Goal: Task Accomplishment & Management: Manage account settings

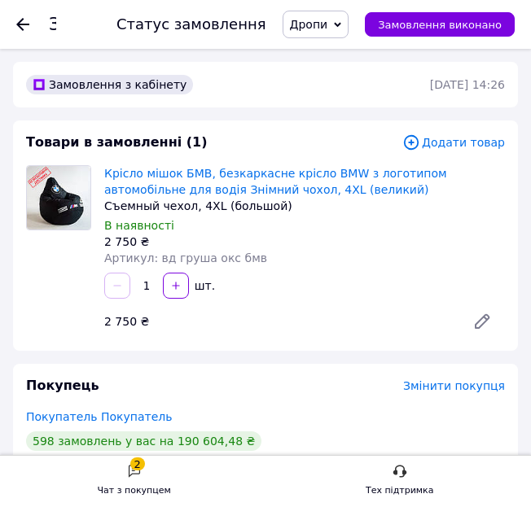
scroll to position [859, 0]
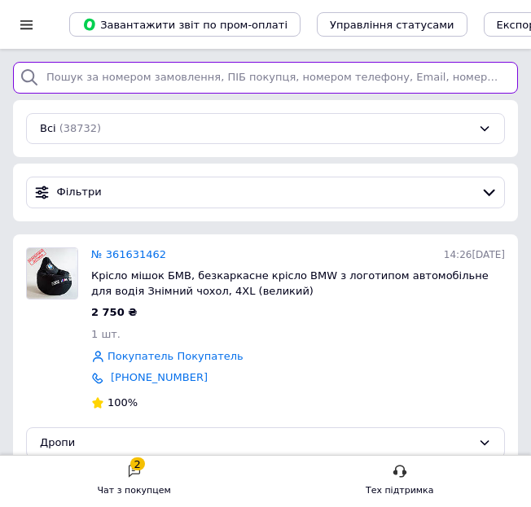
click at [312, 79] on input "search" at bounding box center [265, 78] width 505 height 32
paste input "361134128"
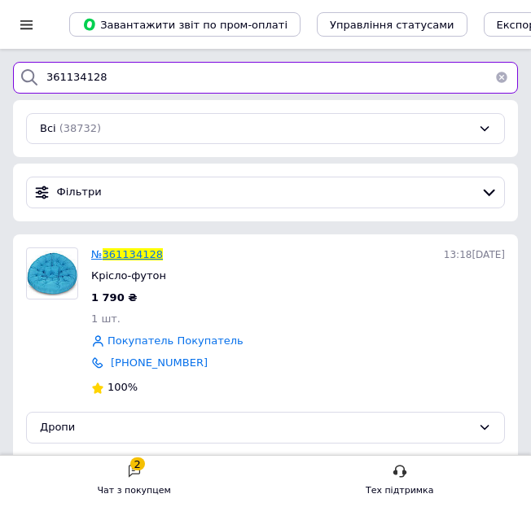
type input "361134128"
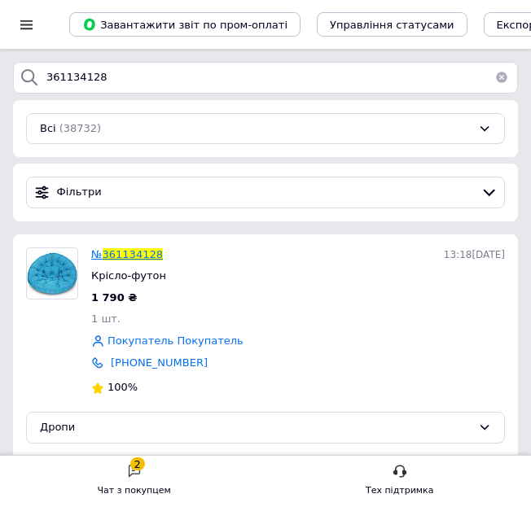
click at [128, 249] on span "361134128" at bounding box center [133, 254] width 60 height 12
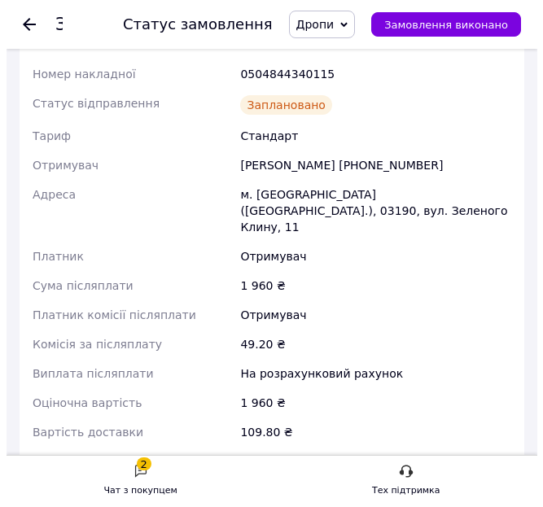
scroll to position [271, 0]
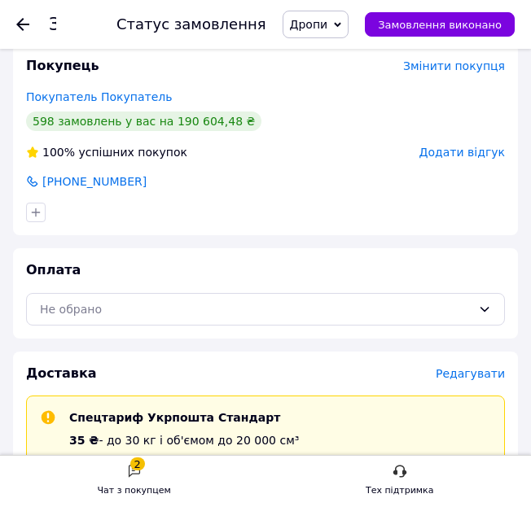
click at [481, 374] on span "Редагувати" at bounding box center [469, 373] width 69 height 13
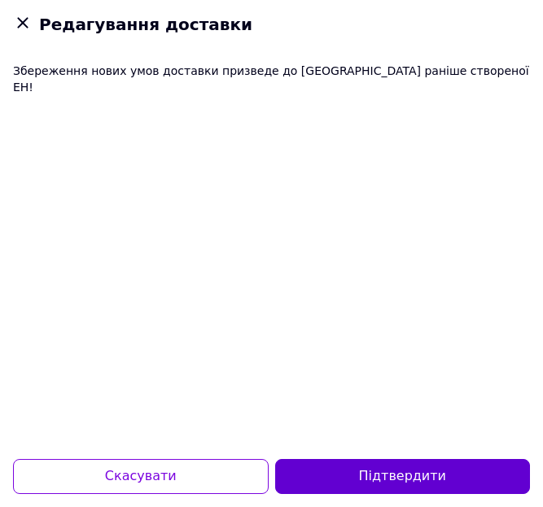
click at [397, 469] on button "Підтвердити" at bounding box center [403, 476] width 256 height 35
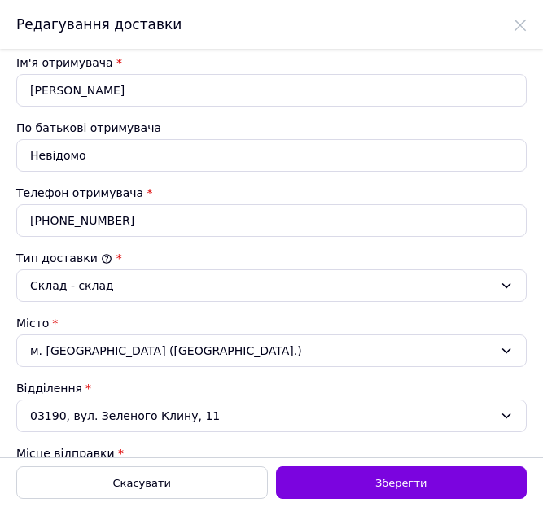
scroll to position [543, 0]
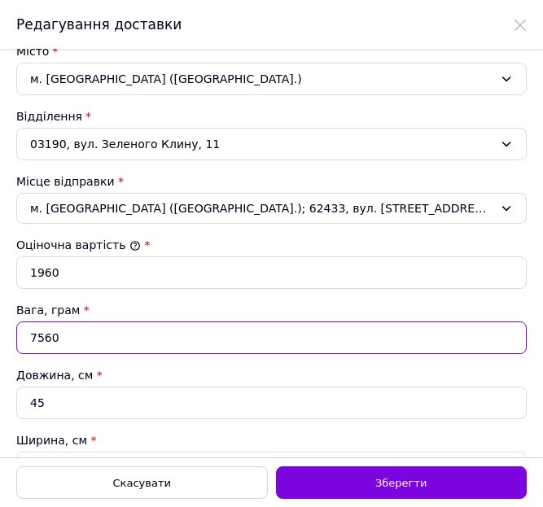
click at [116, 335] on input "7560" at bounding box center [271, 338] width 510 height 33
click at [115, 335] on input "7560" at bounding box center [271, 338] width 510 height 33
type input "7740"
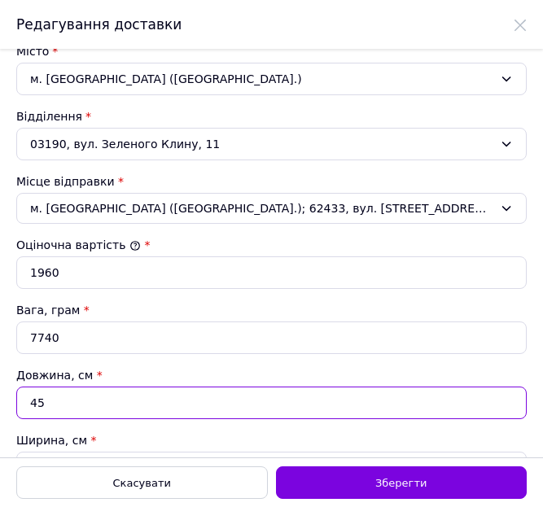
type input "4"
type input "6400"
type input "42"
type input "67200"
type input "42"
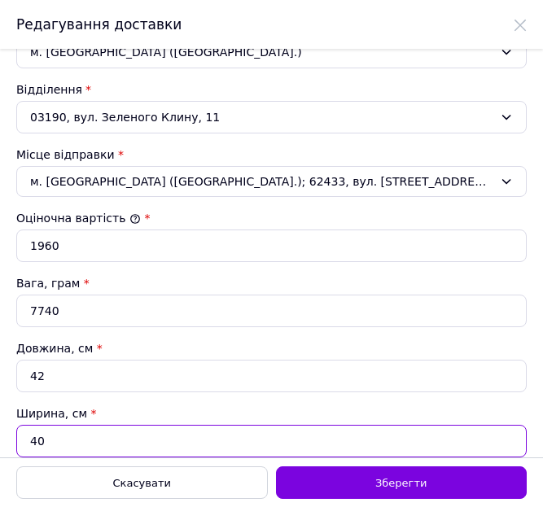
type input "4"
type input "6720"
type input "44"
type input "73920"
type input "44"
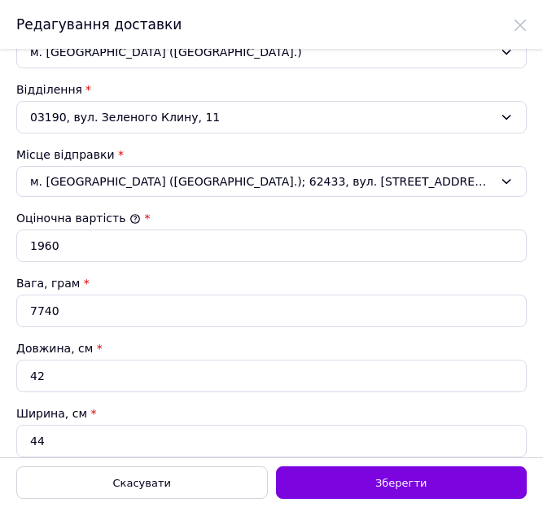
scroll to position [823, 0]
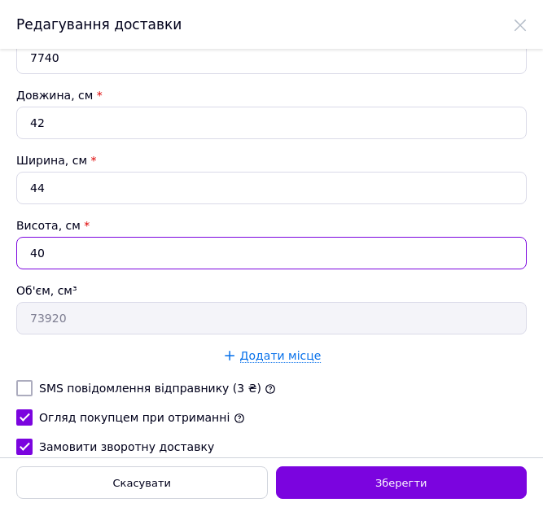
type input "4"
type input "7392"
type input "49"
type input "90552"
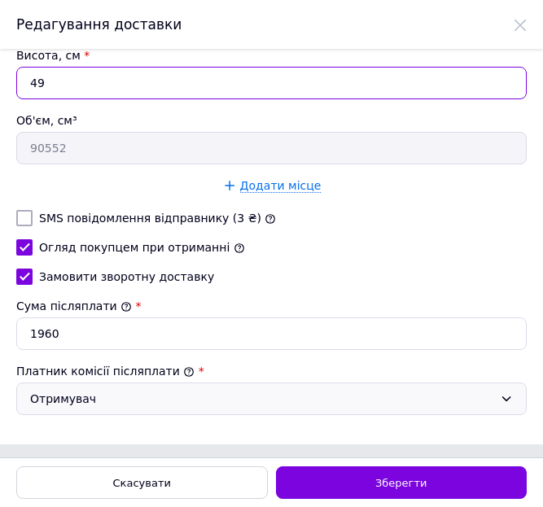
scroll to position [996, 0]
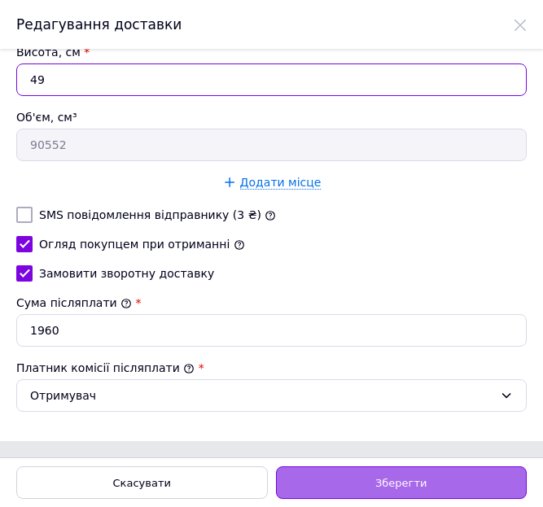
type input "49"
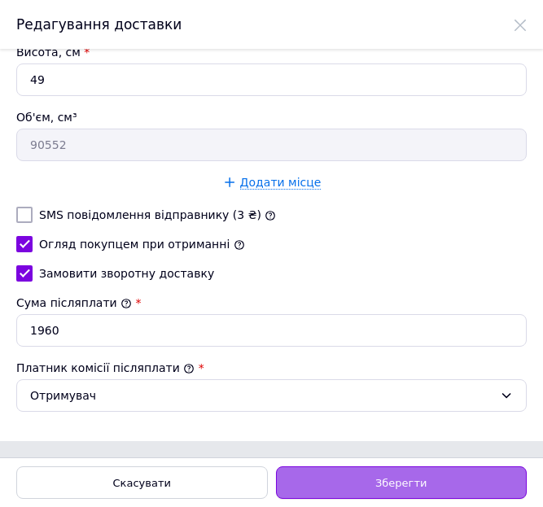
click at [387, 484] on span "Зберегти" at bounding box center [400, 483] width 51 height 12
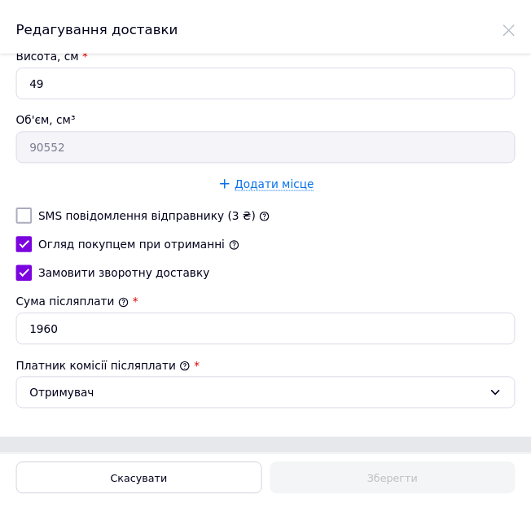
scroll to position [271, 0]
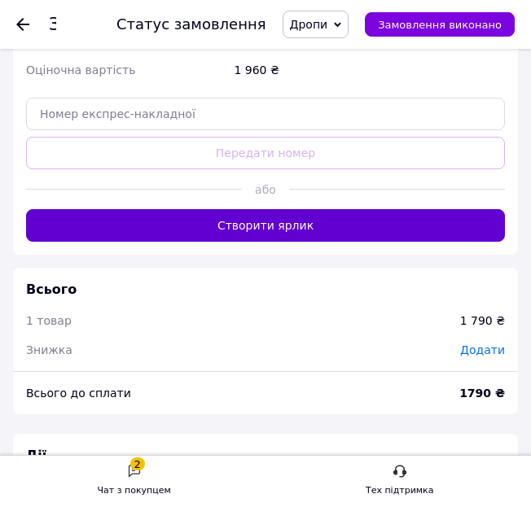
click at [287, 209] on button "Створити ярлик" at bounding box center [265, 225] width 479 height 33
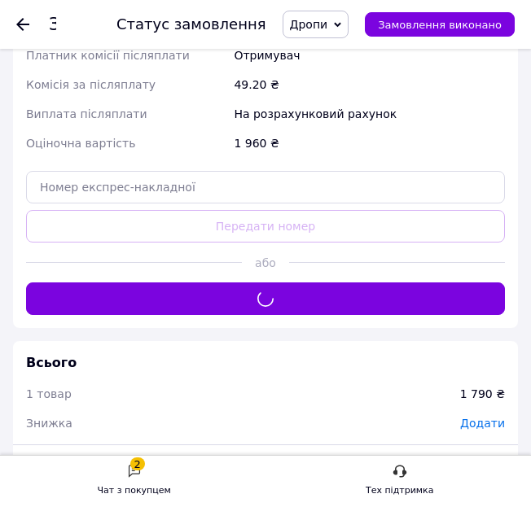
scroll to position [814, 0]
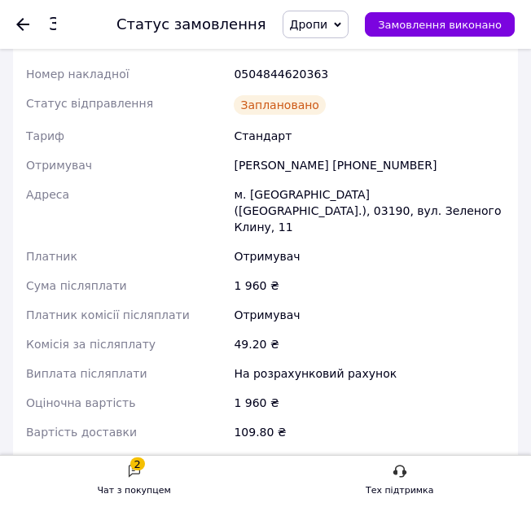
click at [296, 72] on div "0504844620363" at bounding box center [369, 73] width 278 height 29
copy div "0504844620363"
click at [157, 92] on div "Статус відправлення" at bounding box center [127, 105] width 208 height 33
click at [15, 22] on div "Замовлення №361134128 Статус замовлення Дропи Прийнято Виконано Скасовано Оплач…" at bounding box center [265, 24] width 531 height 49
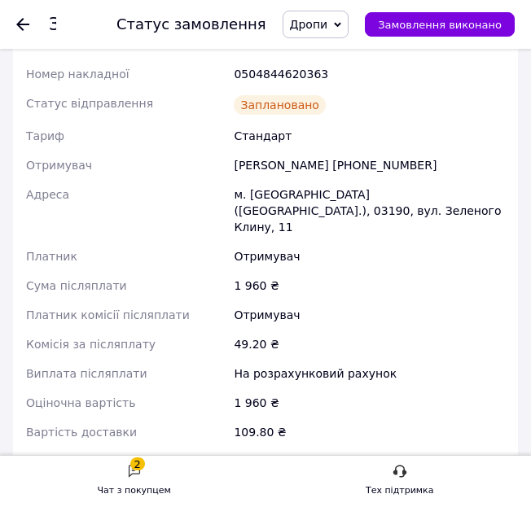
click at [25, 21] on icon at bounding box center [22, 24] width 13 height 13
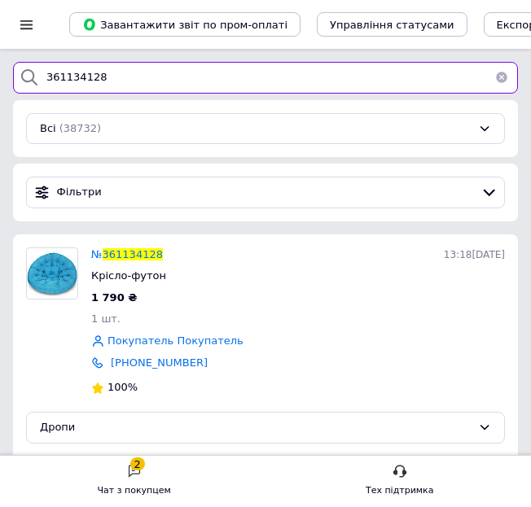
click at [145, 71] on input "361134128" at bounding box center [265, 78] width 505 height 32
paste input "9555"
type input "361139555"
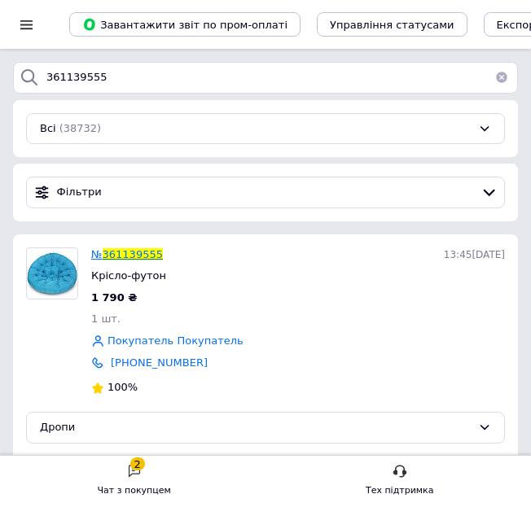
click at [148, 256] on span "361139555" at bounding box center [133, 254] width 60 height 12
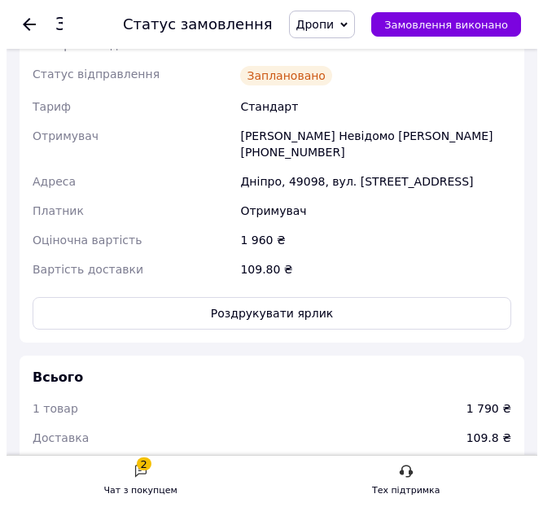
scroll to position [572, 0]
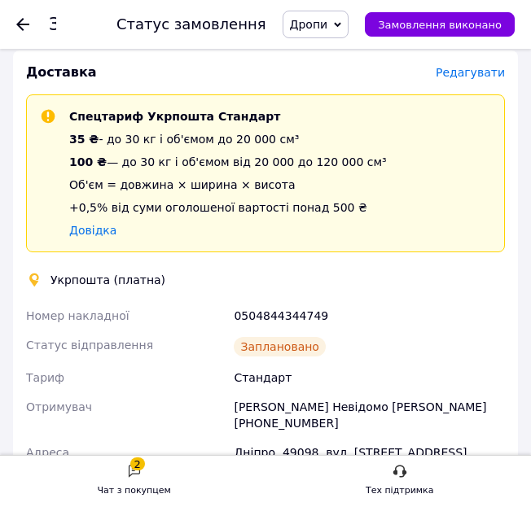
click at [488, 77] on span "Редагувати" at bounding box center [469, 72] width 69 height 13
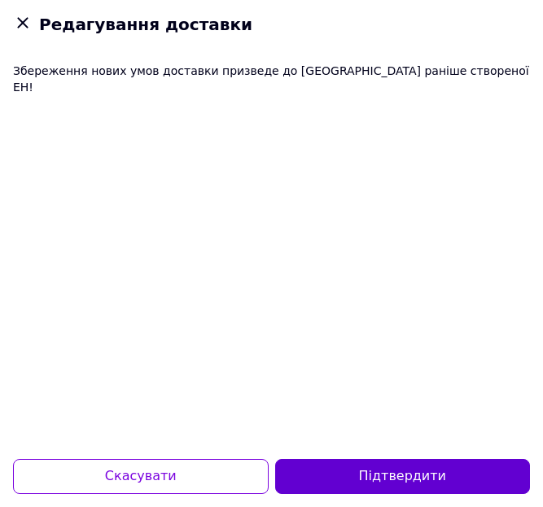
click at [377, 474] on button "Підтвердити" at bounding box center [403, 476] width 256 height 35
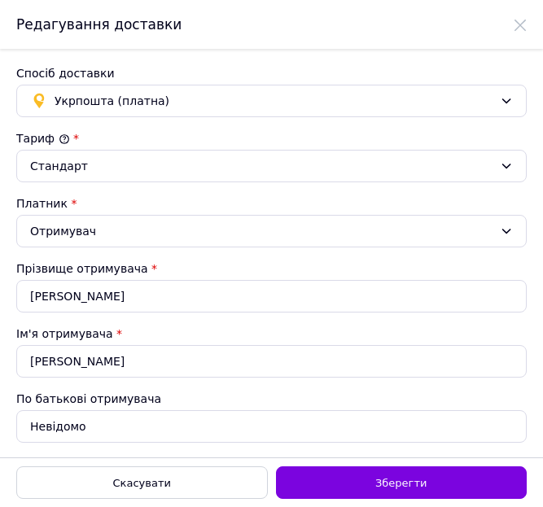
scroll to position [814, 0]
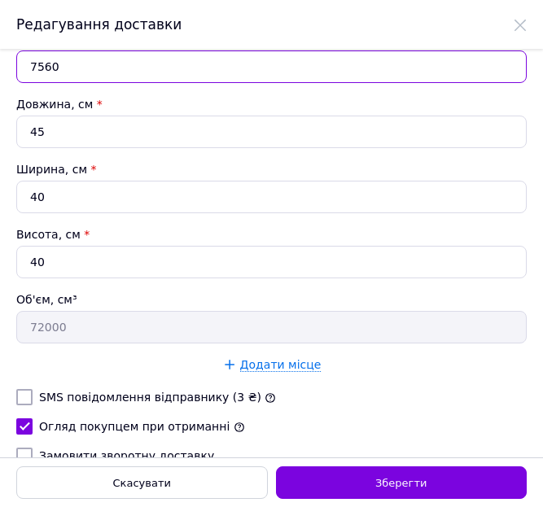
click at [82, 60] on input "7560" at bounding box center [271, 66] width 510 height 33
type input "7020"
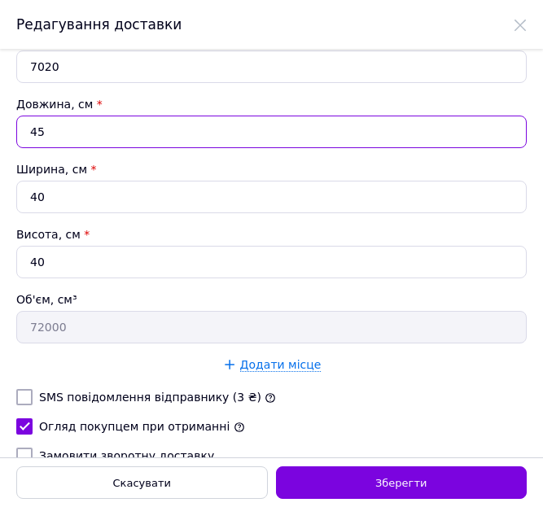
type input "3"
type input "4800"
type input "38"
type input "60800"
type input "38"
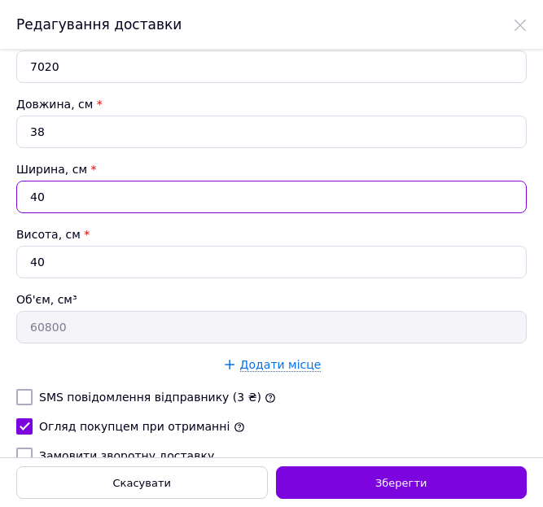
type input "3"
type input "4560"
type input "38"
type input "57760"
type input "38"
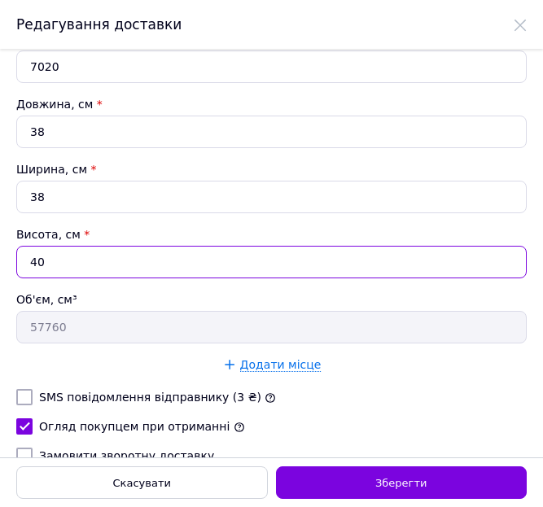
type input "3"
type input "4332"
type input "4"
type input "5776"
type input "46"
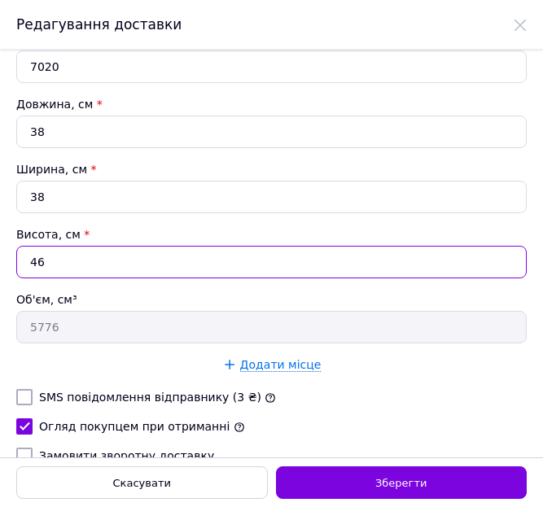
type input "66424"
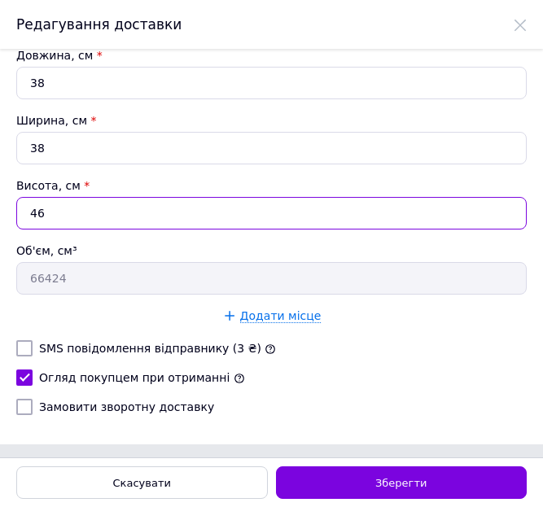
scroll to position [866, 0]
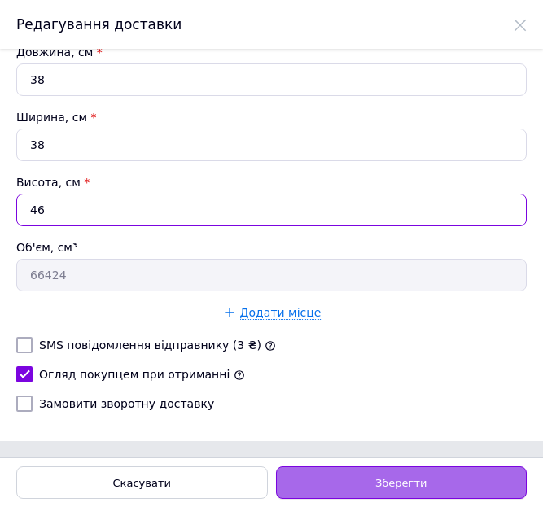
type input "46"
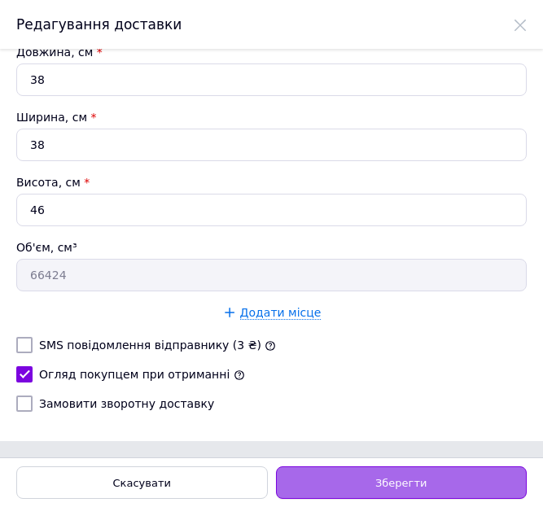
click at [367, 470] on div "Зберегти" at bounding box center [402, 482] width 252 height 33
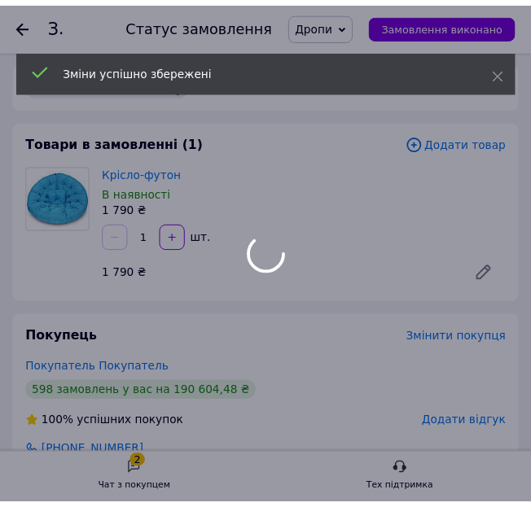
scroll to position [572, 0]
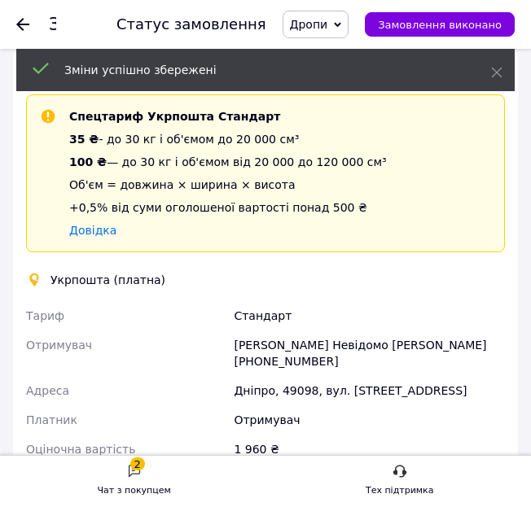
click at [382, 304] on div "Стандарт" at bounding box center [369, 315] width 278 height 29
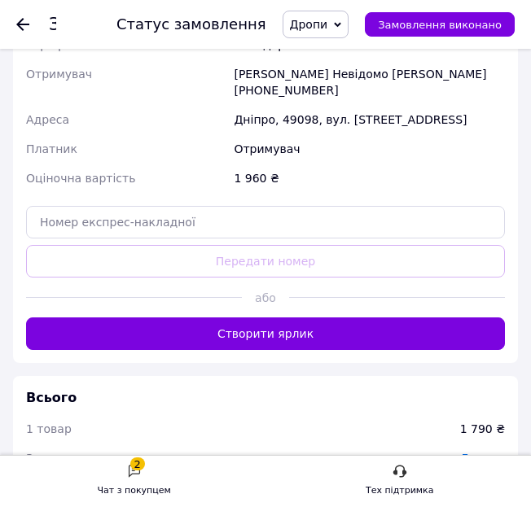
click at [374, 319] on button "Створити ярлик" at bounding box center [265, 333] width 479 height 33
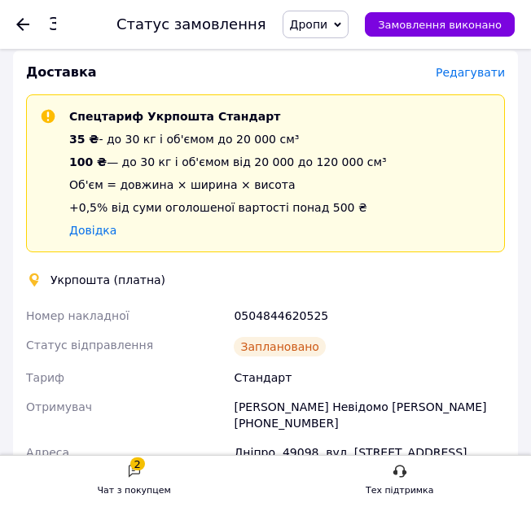
click at [280, 316] on div "0504844620525" at bounding box center [369, 315] width 278 height 29
copy div "0504844620525"
click at [392, 279] on div "Укрпошта (платна)" at bounding box center [265, 280] width 487 height 16
drag, startPoint x: 25, startPoint y: 23, endPoint x: 227, endPoint y: 29, distance: 202.0
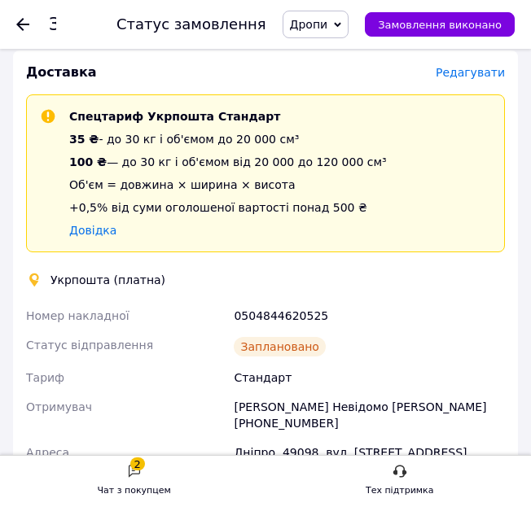
click at [24, 24] on icon at bounding box center [22, 24] width 13 height 13
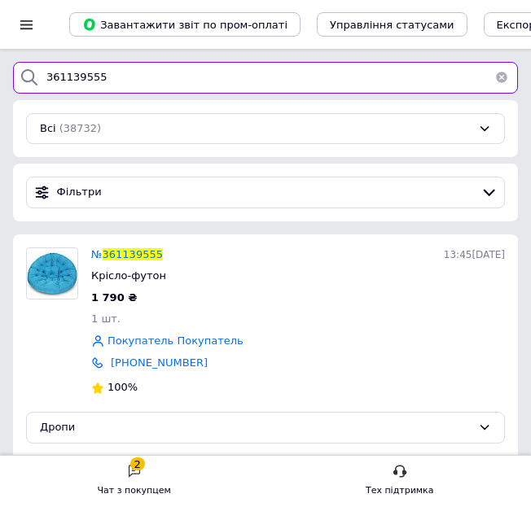
click at [67, 77] on input "361139555" at bounding box center [265, 78] width 505 height 32
click at [68, 77] on input "361139555" at bounding box center [265, 78] width 505 height 32
paste input "437127"
type input "361437127"
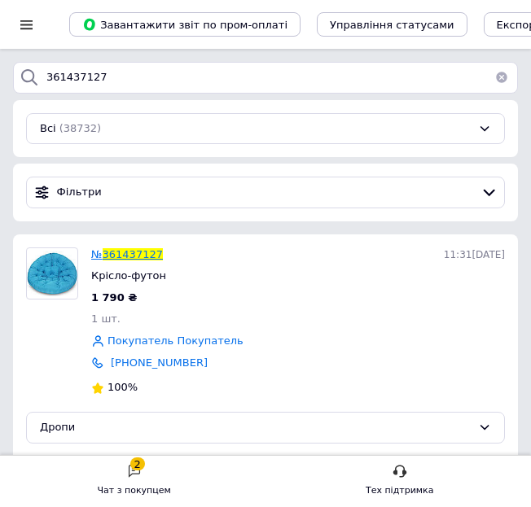
click at [154, 255] on span "361437127" at bounding box center [133, 254] width 60 height 12
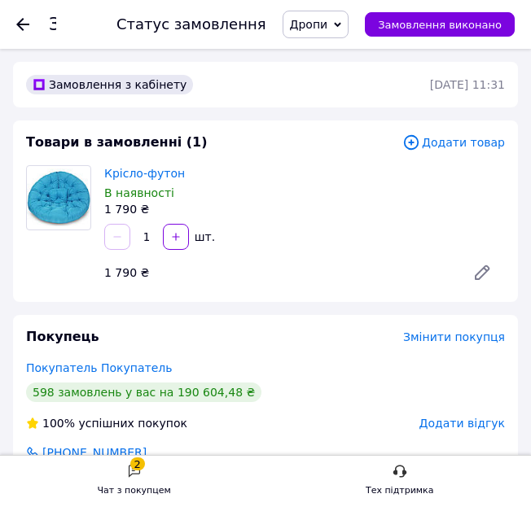
click at [302, 310] on div "Покупець Змінити покупця Покупатель Покупатель 598 замовлень у вас на 190 604,4…" at bounding box center [265, 410] width 505 height 204
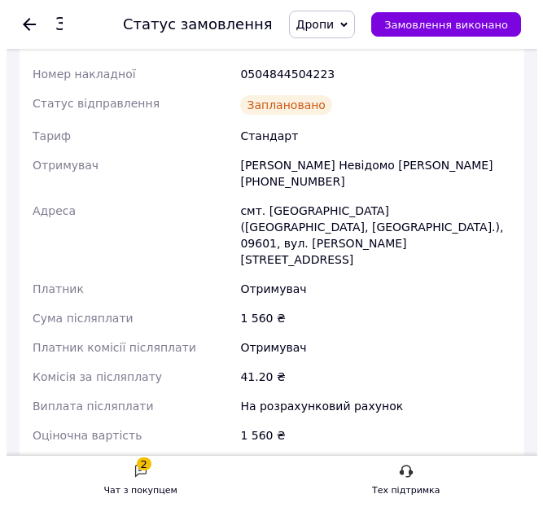
scroll to position [543, 0]
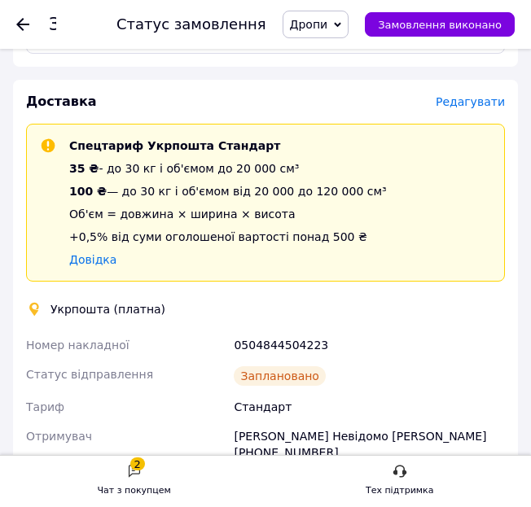
click at [466, 106] on span "Редагувати" at bounding box center [469, 101] width 69 height 13
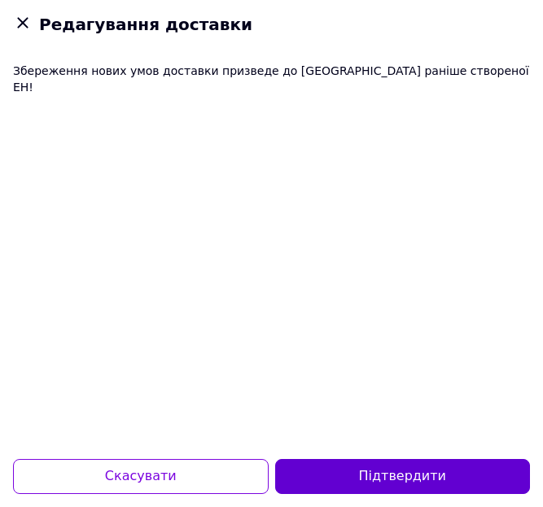
click at [394, 476] on button "Підтвердити" at bounding box center [403, 476] width 256 height 35
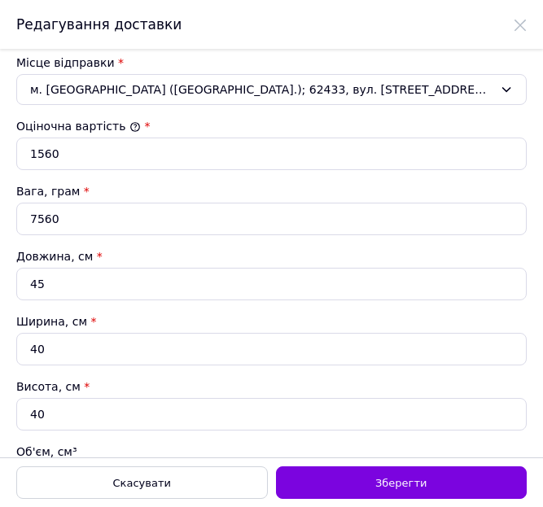
scroll to position [814, 0]
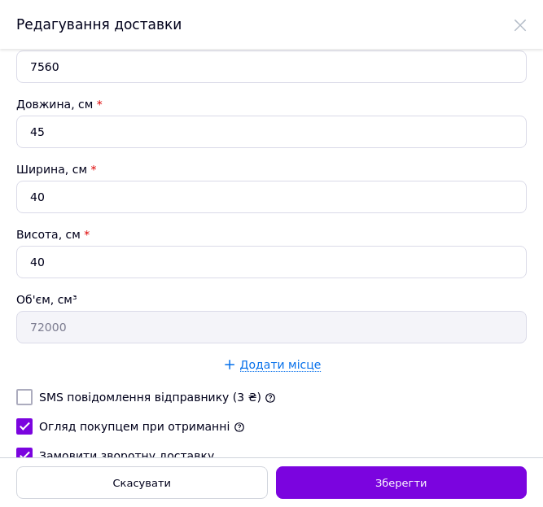
click at [84, 84] on div "Вага, грам * 7560 Довжина, см * 45 Ширина, см * 40 Висота, см * 40 Об'єм, см³ 7…" at bounding box center [271, 187] width 510 height 313
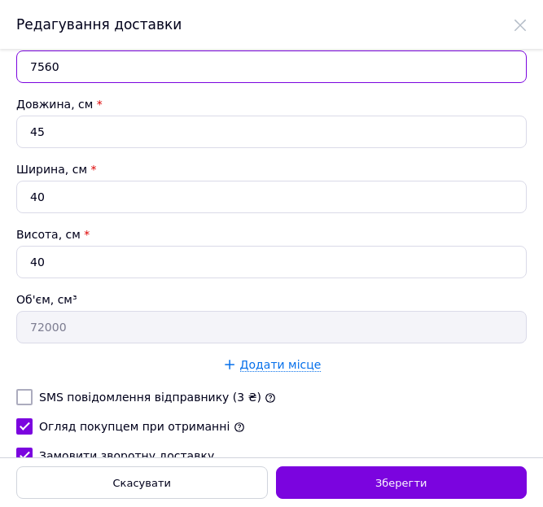
click at [81, 64] on input "7560" at bounding box center [271, 66] width 510 height 33
type input "5620"
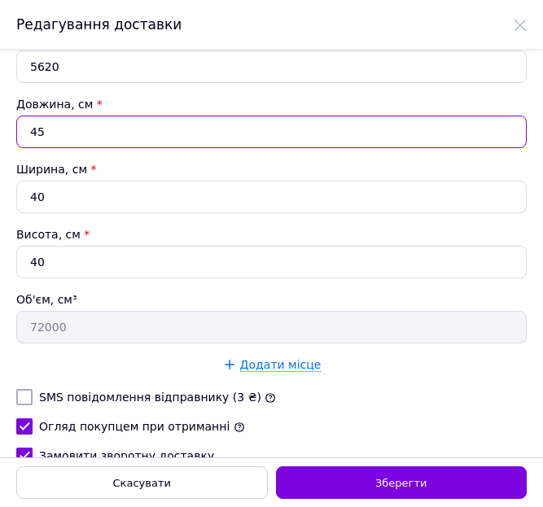
type input "3"
type input "4800"
type input "38"
type input "60800"
type input "38"
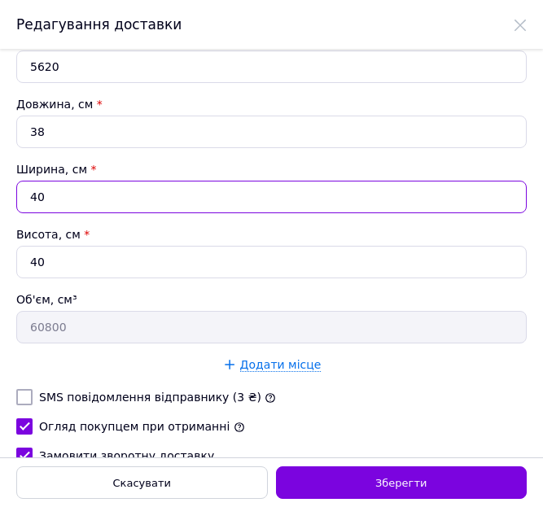
type input "3"
type input "4560"
type input "38"
type input "57760"
type input "38"
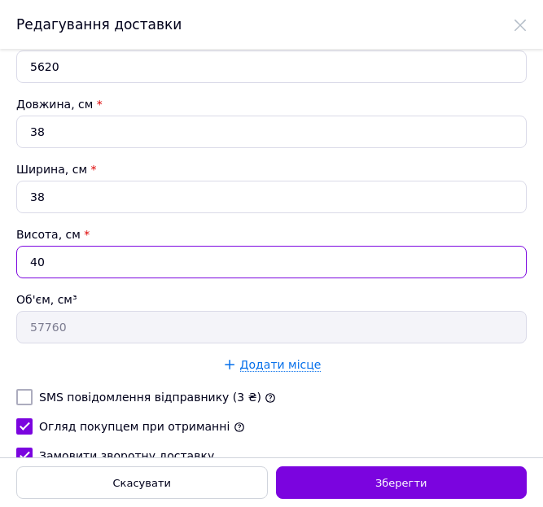
type input "4"
type input "5776"
type input "44"
type input "63536"
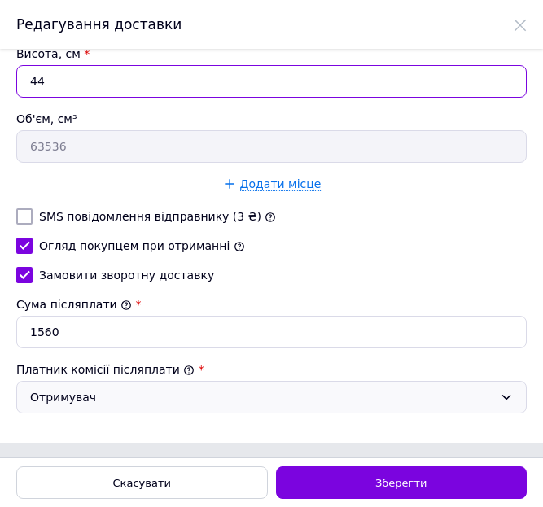
scroll to position [996, 0]
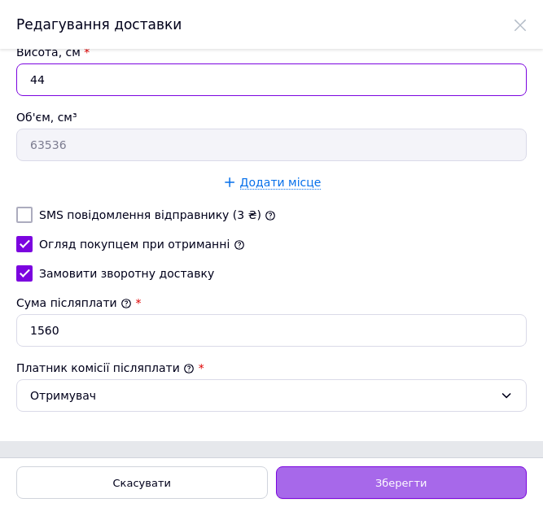
type input "44"
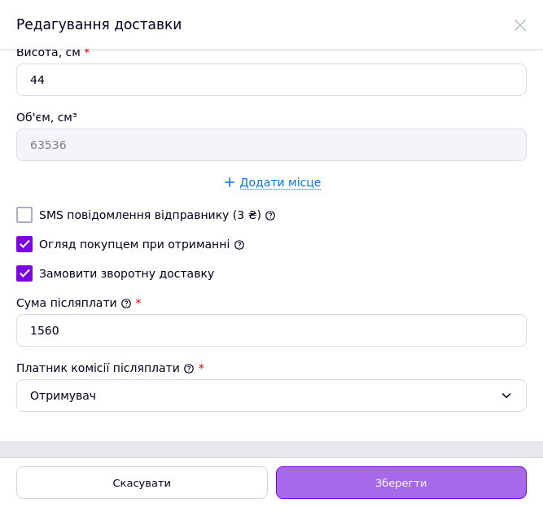
click at [376, 475] on div "Зберегти" at bounding box center [402, 482] width 252 height 33
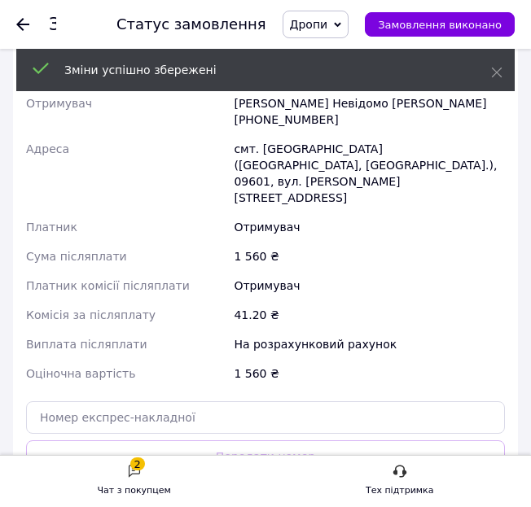
scroll to position [1086, 0]
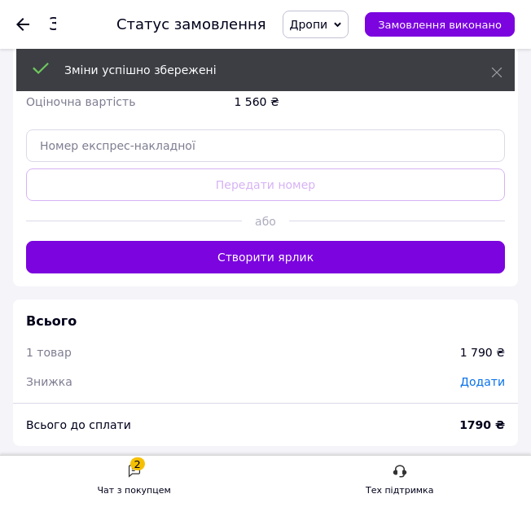
drag, startPoint x: 296, startPoint y: 207, endPoint x: 311, endPoint y: 277, distance: 71.5
click at [300, 241] on button "Створити ярлик" at bounding box center [265, 257] width 479 height 33
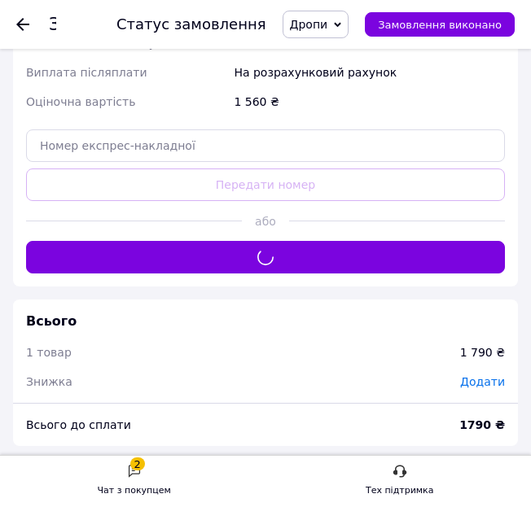
scroll to position [814, 0]
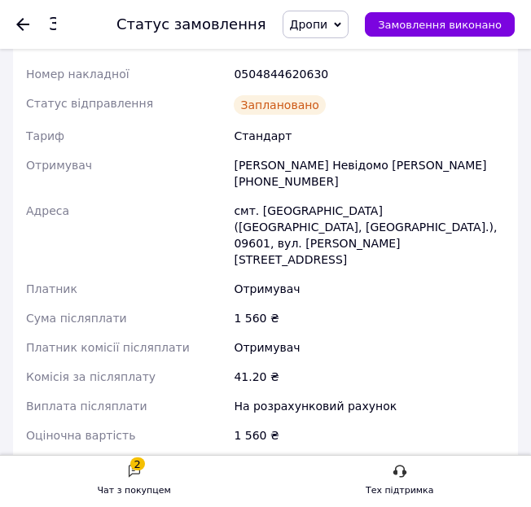
click at [308, 76] on div "0504844620630" at bounding box center [369, 73] width 278 height 29
copy div "0504844620630"
drag, startPoint x: 186, startPoint y: 155, endPoint x: 152, endPoint y: 133, distance: 40.0
click at [186, 153] on div "Отримувач" at bounding box center [127, 174] width 208 height 46
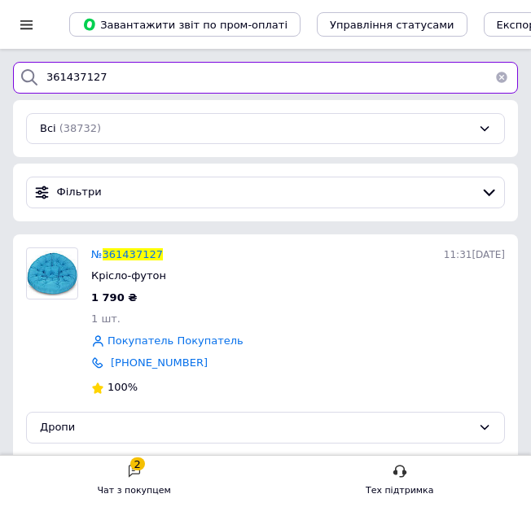
click at [79, 75] on input "361437127" at bounding box center [265, 78] width 505 height 32
paste input "0922360"
type input "360922360"
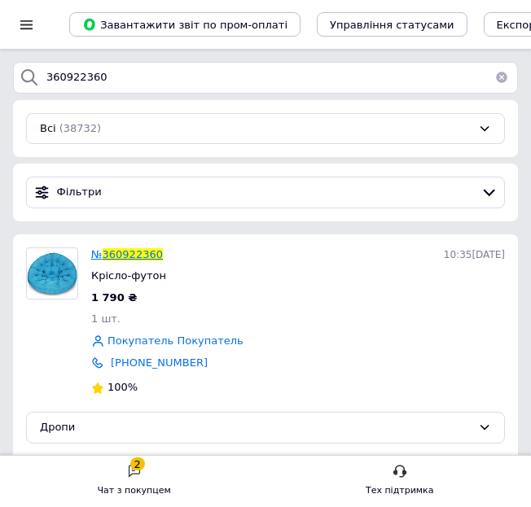
click at [138, 258] on span "360922360" at bounding box center [133, 254] width 60 height 12
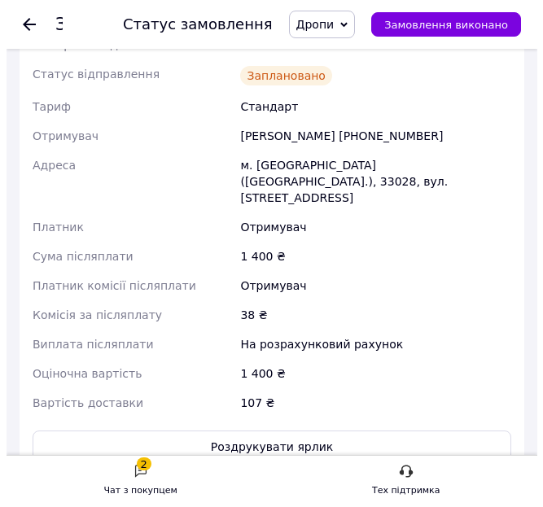
scroll to position [572, 0]
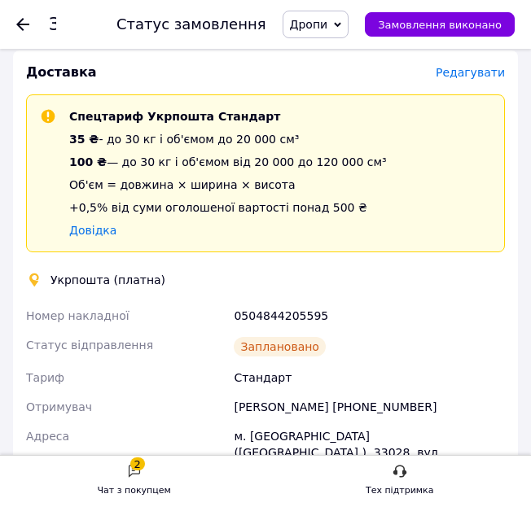
click at [466, 79] on span "Редагувати" at bounding box center [469, 72] width 69 height 13
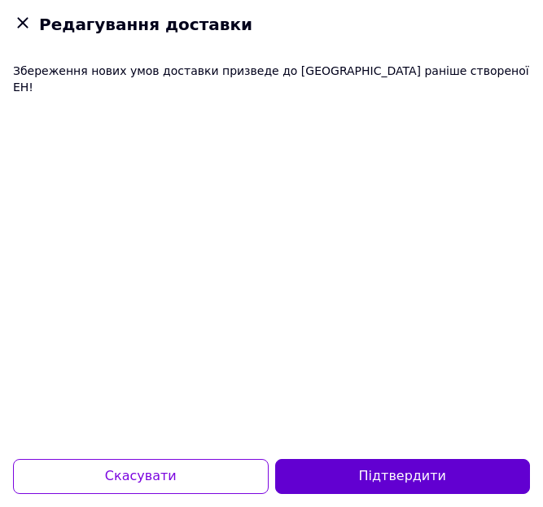
click at [373, 479] on button "Підтвердити" at bounding box center [403, 476] width 256 height 35
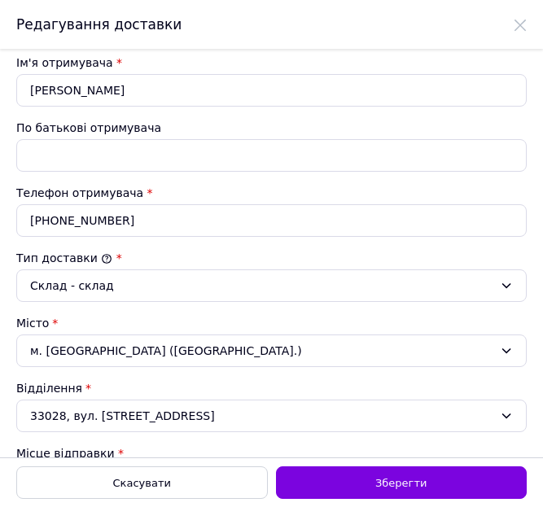
scroll to position [543, 0]
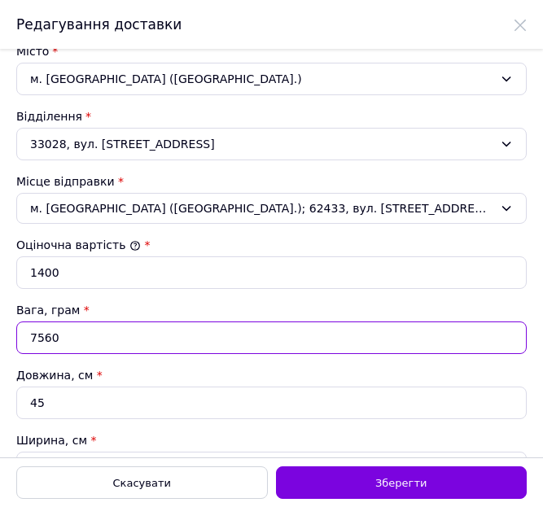
click at [92, 334] on input "7560" at bounding box center [271, 338] width 510 height 33
type input "5300"
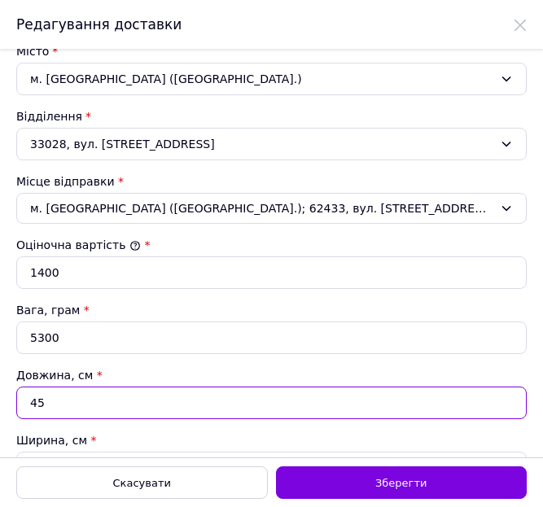
type input "3"
type input "4800"
type input "35"
type input "56000"
type input "35"
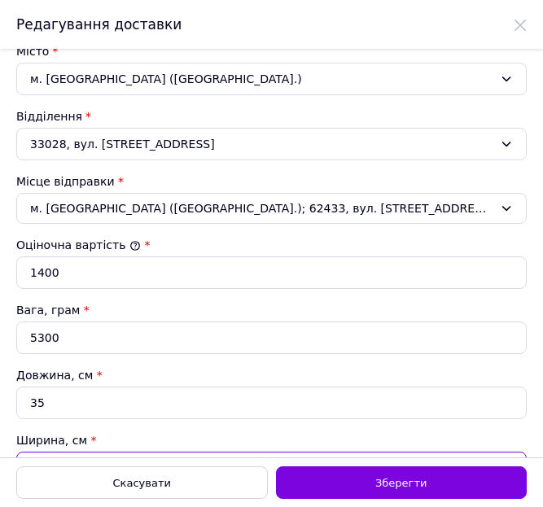
scroll to position [570, 0]
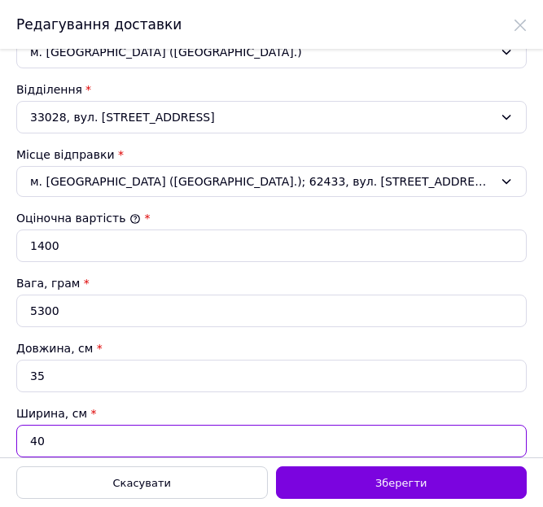
type input "3"
type input "4200"
type input "35"
type input "49000"
type input "35"
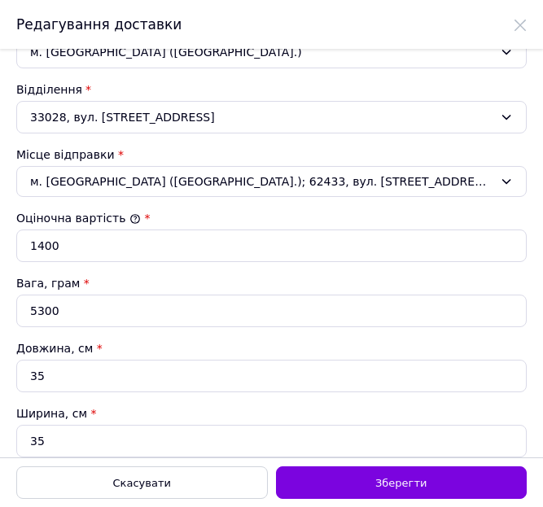
scroll to position [823, 0]
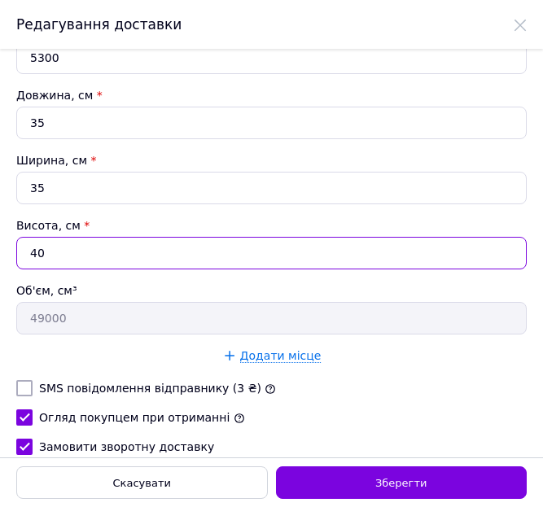
type input "4"
type input "4900"
type input "40"
type input "49000"
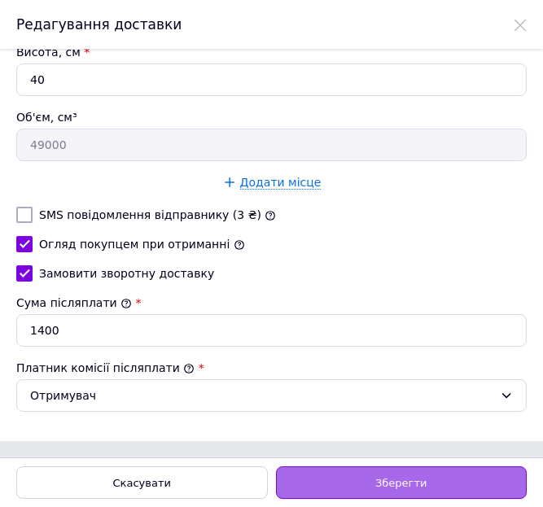
click at [320, 477] on div "Зберегти" at bounding box center [402, 482] width 252 height 33
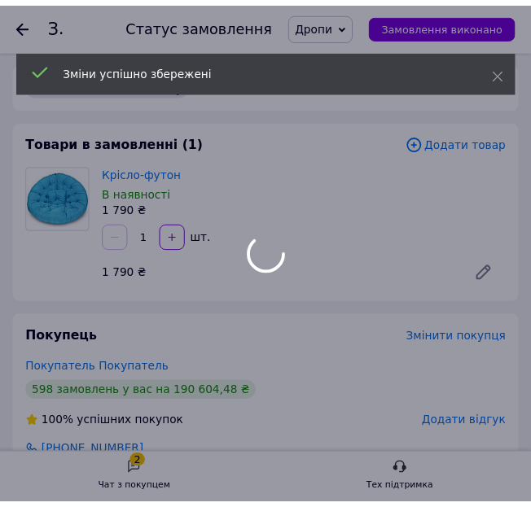
scroll to position [572, 0]
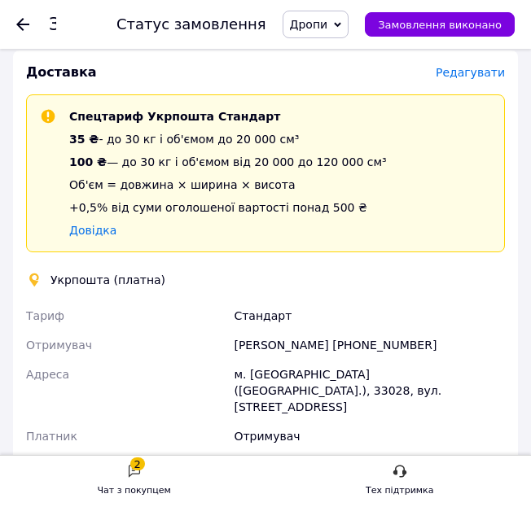
click at [379, 300] on div "Доставка Редагувати Спецтариф Укрпошта Стандарт 35 ₴ - до 30 кг і об'ємом до 20…" at bounding box center [265, 409] width 479 height 692
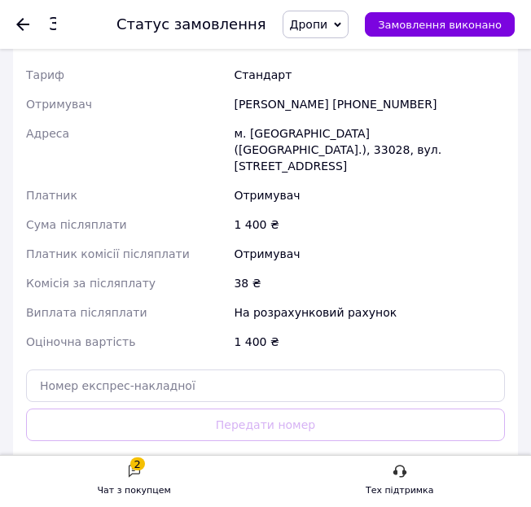
scroll to position [843, 0]
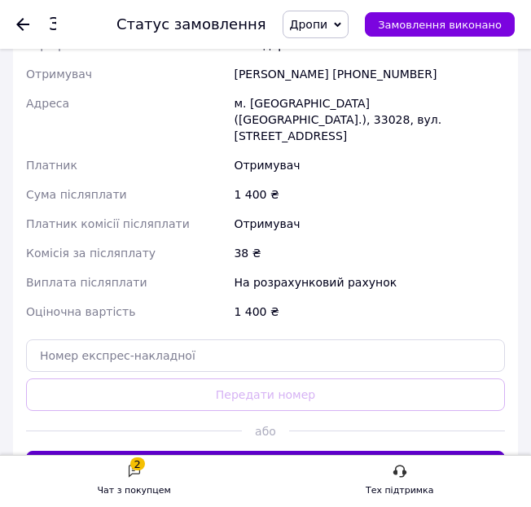
click at [330, 451] on button "Створити ярлик" at bounding box center [265, 467] width 479 height 33
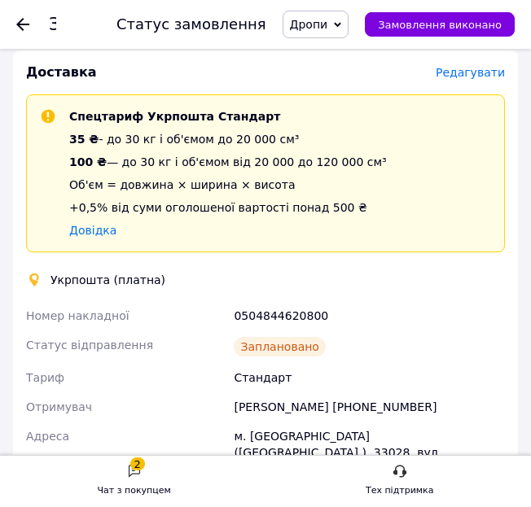
click at [273, 317] on div "0504844620800" at bounding box center [369, 315] width 278 height 29
copy div "0504844620800"
click at [247, 88] on div "Доставка Редагувати Спецтариф Укрпошта Стандарт 35 ₴ - до 30 кг і об'ємом до 20…" at bounding box center [265, 399] width 479 height 672
click at [22, 24] on use at bounding box center [22, 24] width 13 height 13
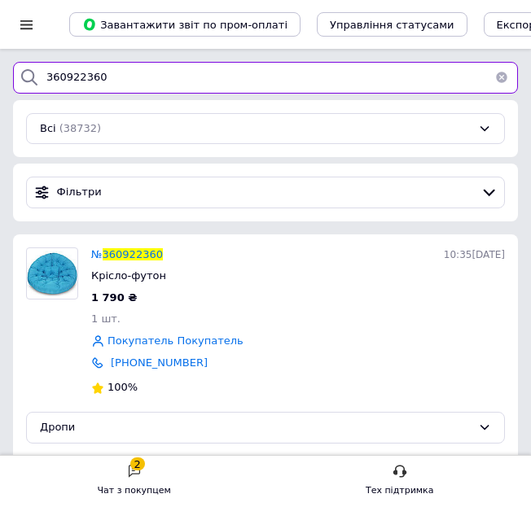
click at [81, 80] on input "360922360" at bounding box center [265, 78] width 505 height 32
paste input "1139555"
type input "361139555"
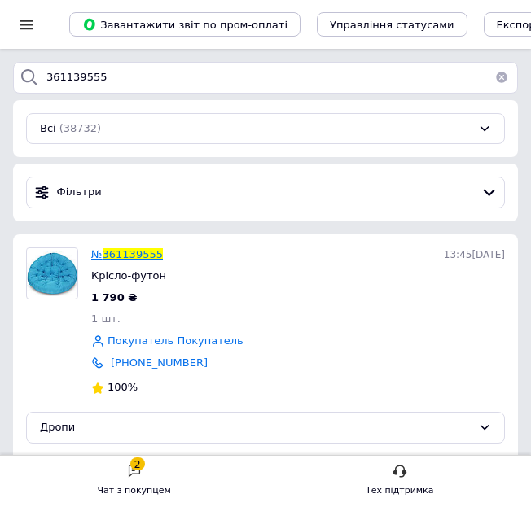
click at [151, 252] on span "361139555" at bounding box center [133, 254] width 60 height 12
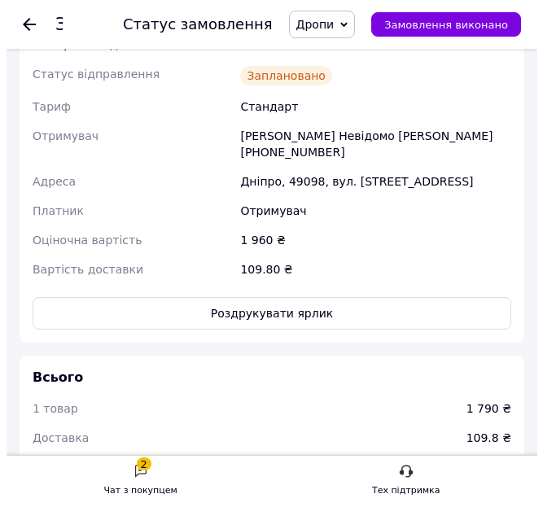
scroll to position [572, 0]
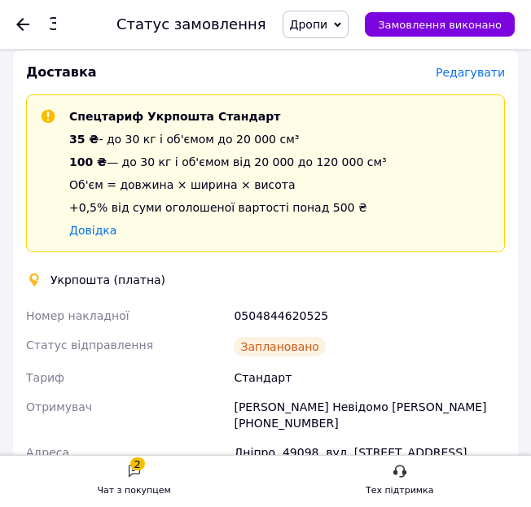
click at [492, 69] on span "Редагувати" at bounding box center [469, 72] width 69 height 13
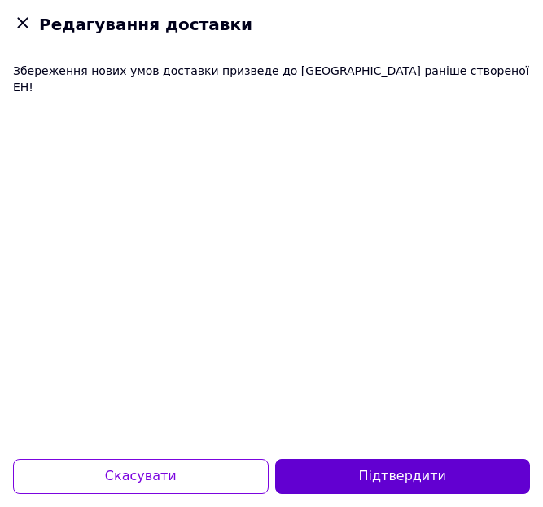
click at [407, 484] on button "Підтвердити" at bounding box center [403, 476] width 256 height 35
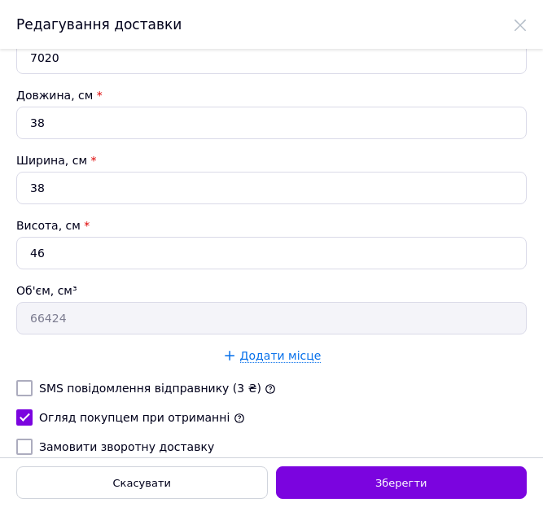
scroll to position [866, 0]
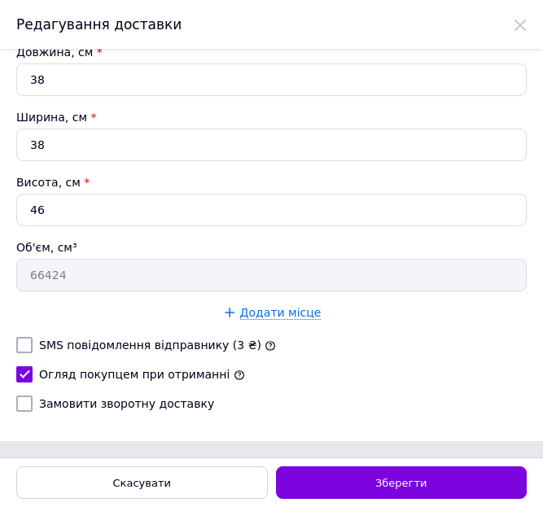
click at [25, 401] on input "Замовити зворотну доставку" at bounding box center [24, 404] width 16 height 16
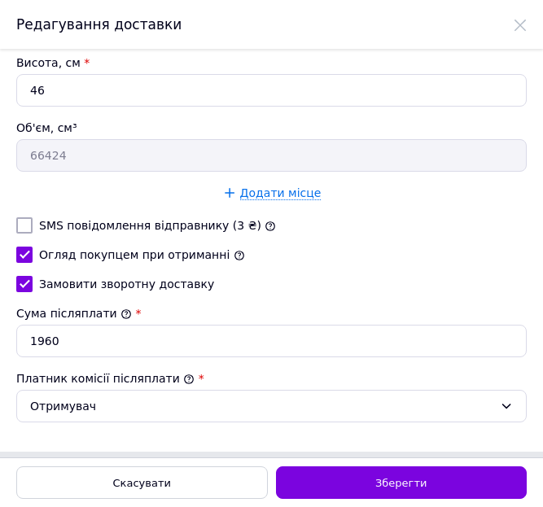
scroll to position [996, 0]
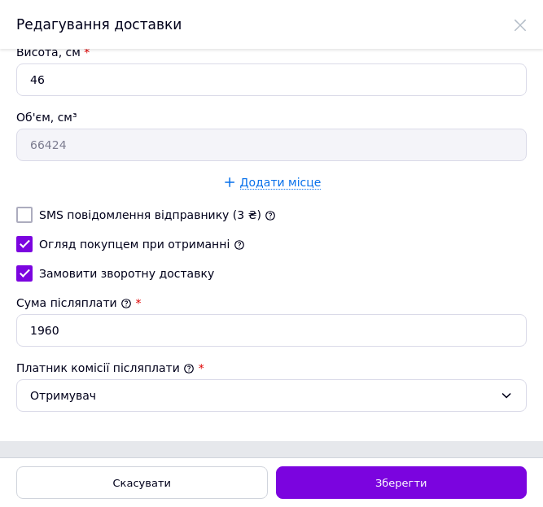
click at [23, 271] on input "Замовити зворотну доставку" at bounding box center [24, 273] width 16 height 16
checkbox input "false"
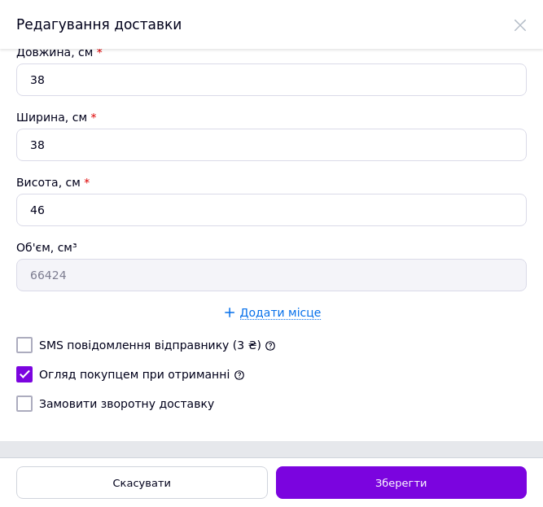
scroll to position [595, 0]
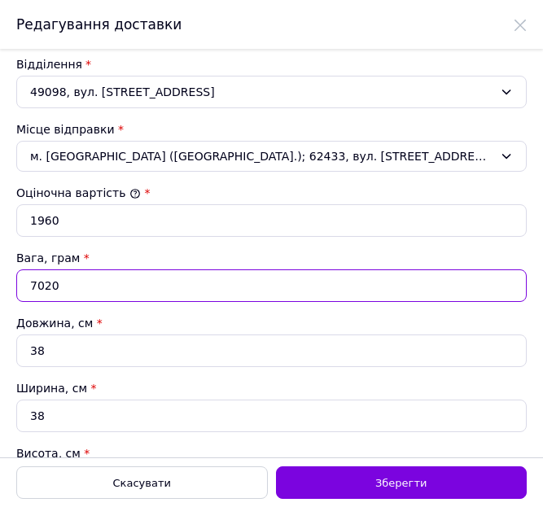
click at [81, 288] on input "7020" at bounding box center [271, 285] width 510 height 33
click at [44, 288] on input "7020" at bounding box center [271, 285] width 510 height 33
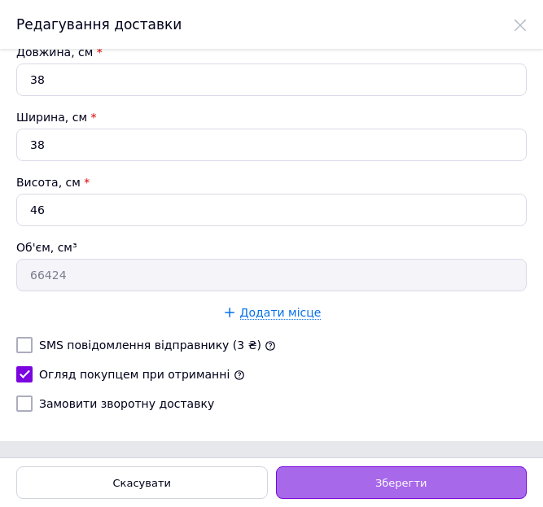
type input "7920"
click at [373, 481] on div "Зберегти" at bounding box center [402, 482] width 252 height 33
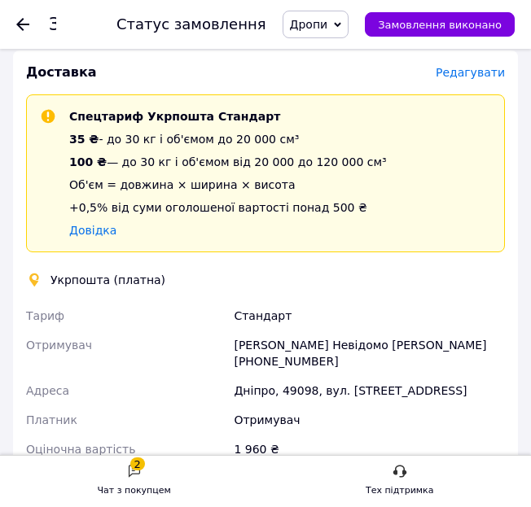
scroll to position [843, 0]
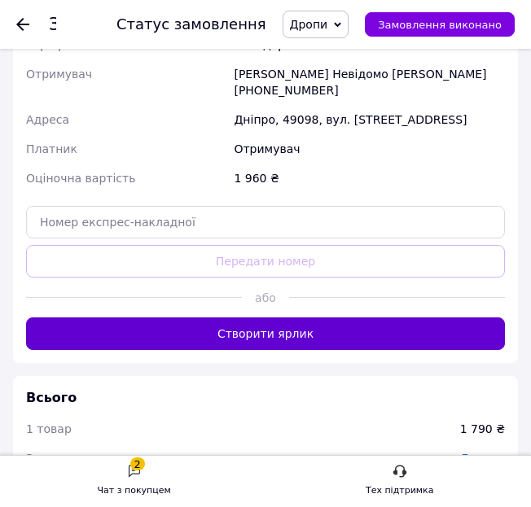
click at [317, 317] on button "Створити ярлик" at bounding box center [265, 333] width 479 height 33
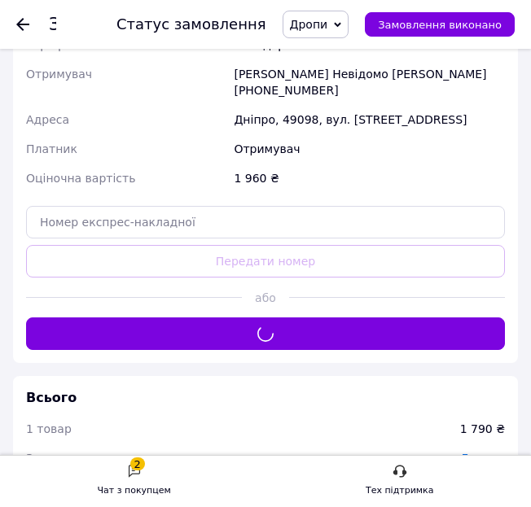
scroll to position [572, 0]
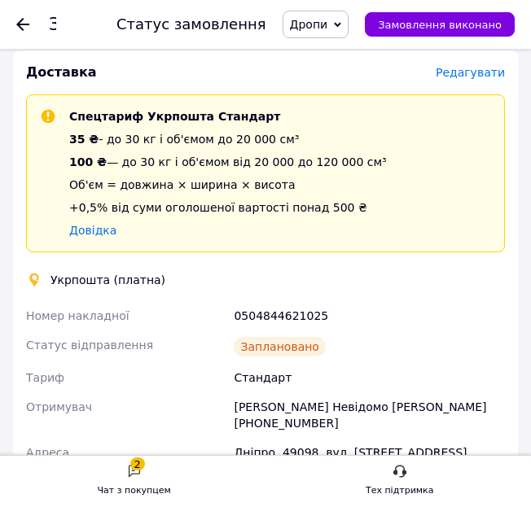
click at [287, 315] on div "0504844621025" at bounding box center [369, 315] width 278 height 29
copy div "0504844621025"
click at [388, 332] on div "Заплановано" at bounding box center [369, 346] width 278 height 33
click at [243, 69] on div "Доставка" at bounding box center [230, 72] width 409 height 19
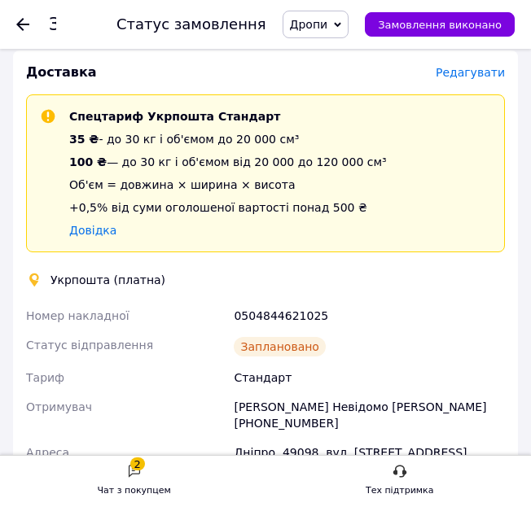
click at [23, 19] on use at bounding box center [22, 24] width 13 height 13
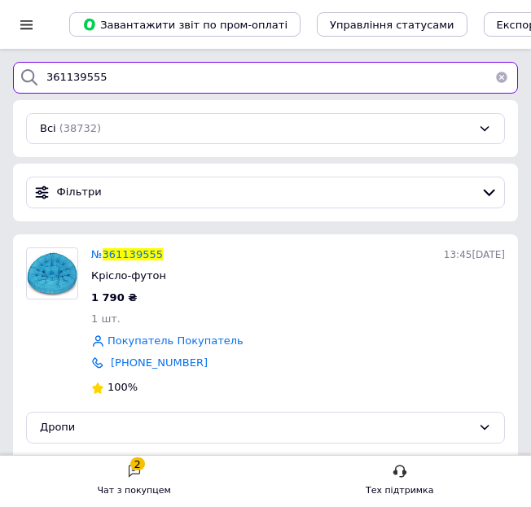
click at [142, 82] on input "361139555" at bounding box center [265, 78] width 505 height 32
click at [140, 82] on input "361139555" at bounding box center [265, 78] width 505 height 32
drag, startPoint x: 140, startPoint y: 82, endPoint x: 88, endPoint y: 81, distance: 52.1
click at [88, 81] on input "361139555" at bounding box center [265, 78] width 505 height 32
click at [87, 78] on input "361139555" at bounding box center [265, 78] width 505 height 32
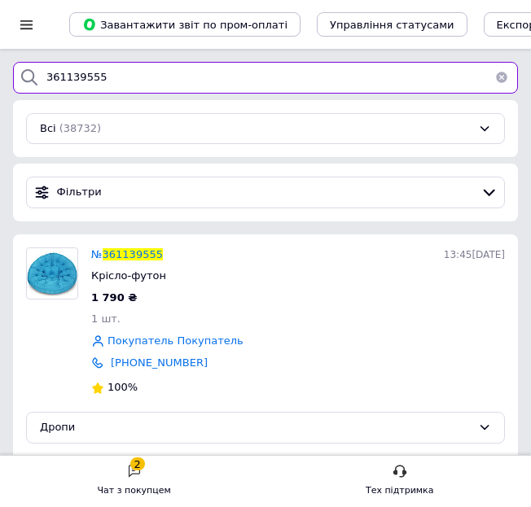
click at [82, 77] on input "361139555" at bounding box center [265, 78] width 505 height 32
paste input "80774"
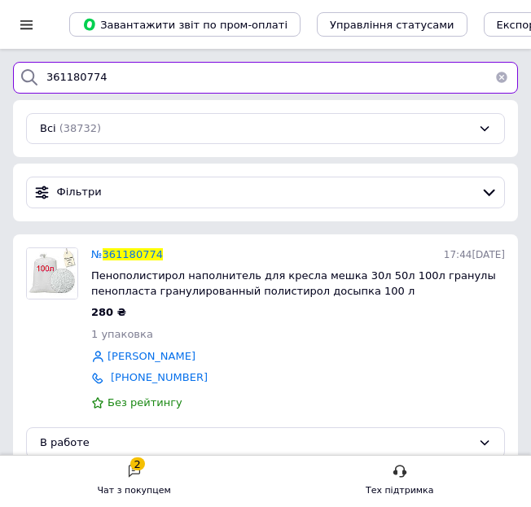
type input "361180774"
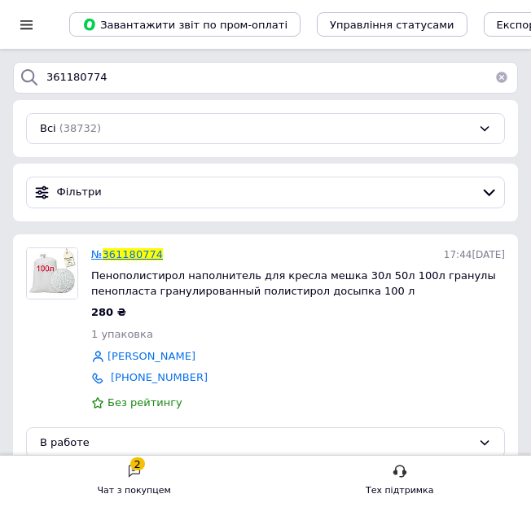
click at [143, 255] on span "361180774" at bounding box center [133, 254] width 60 height 12
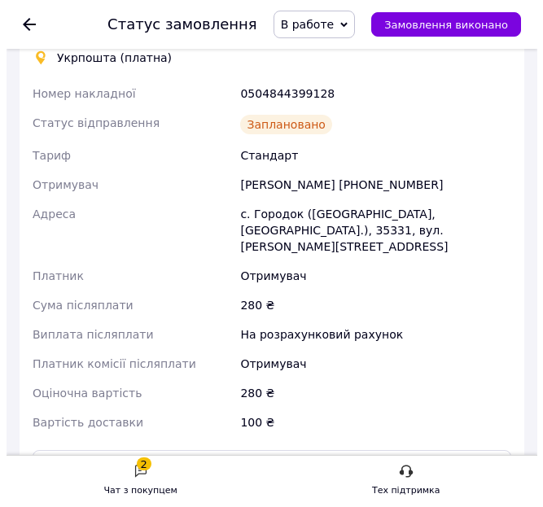
scroll to position [572, 0]
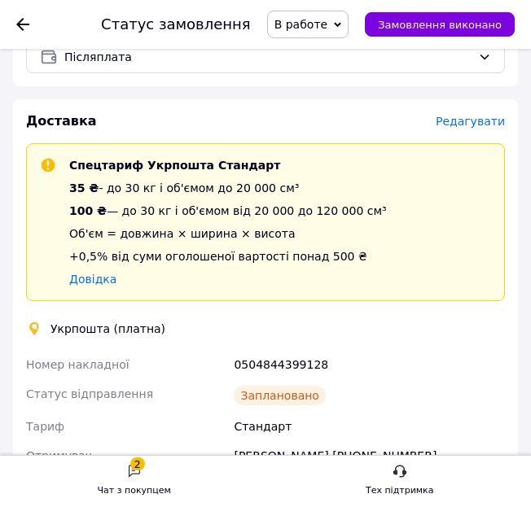
click at [475, 115] on span "Редагувати" at bounding box center [469, 121] width 69 height 13
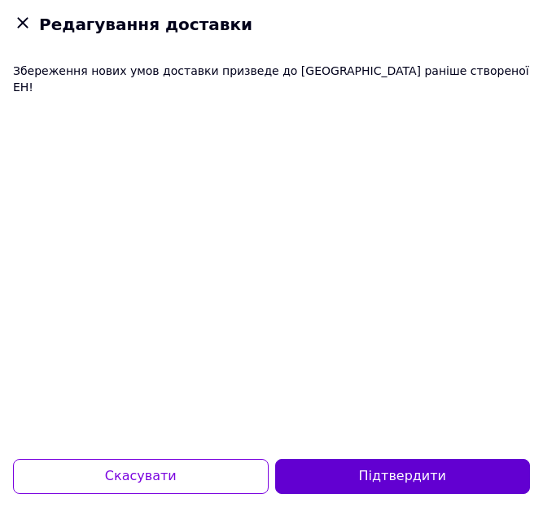
click at [409, 466] on button "Підтвердити" at bounding box center [403, 476] width 256 height 35
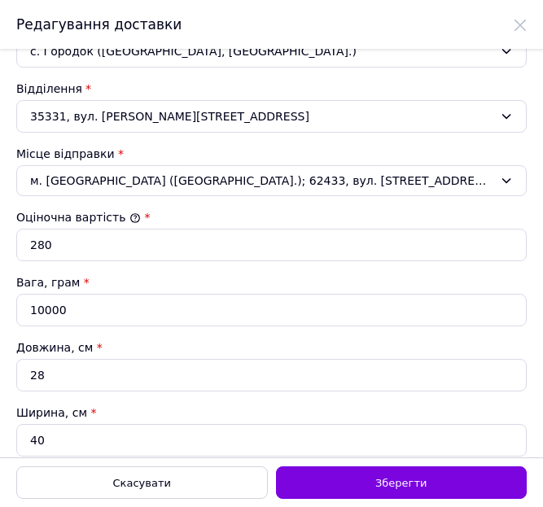
scroll to position [814, 0]
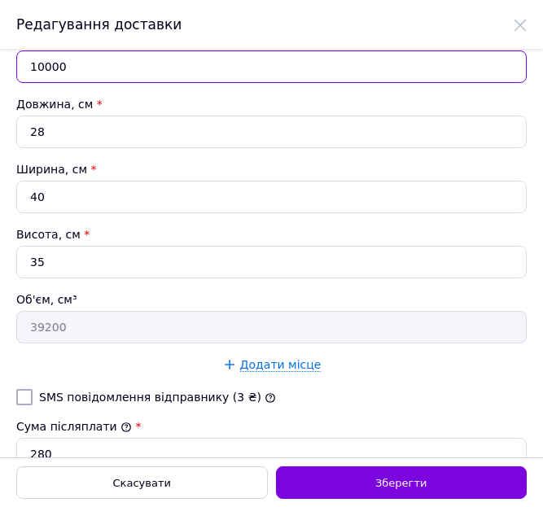
click at [99, 65] on input "10000" at bounding box center [271, 66] width 510 height 33
click at [98, 64] on input "10000" at bounding box center [271, 66] width 510 height 33
type input "840"
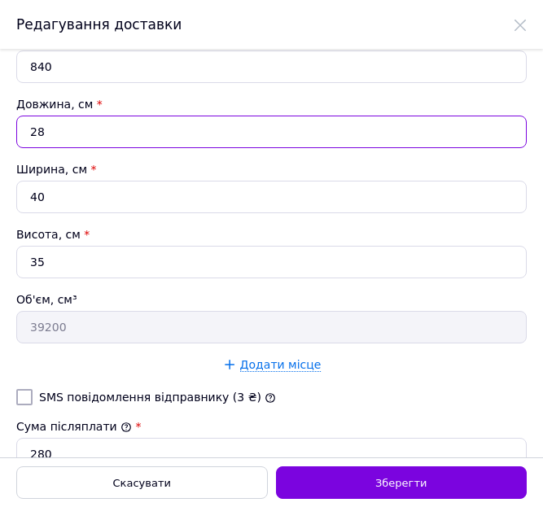
type input "6"
type input "8400"
type input "65"
type input "91000"
type input "65"
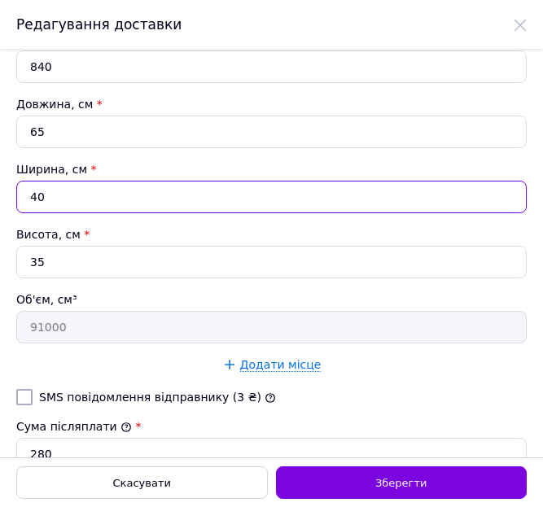
type input "3"
type input "6825"
type input "30"
type input "68250"
type input "30"
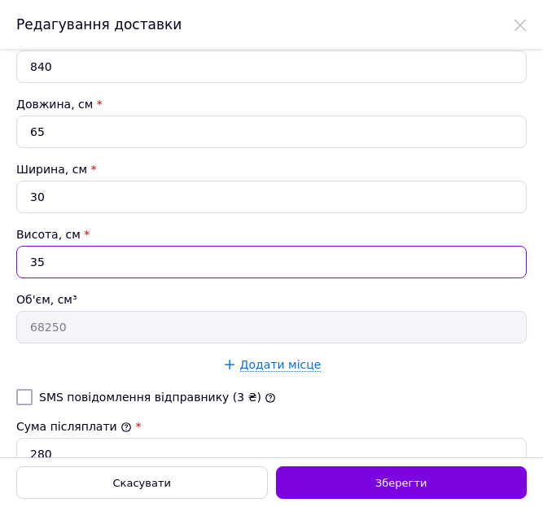
type input "5"
type input "9750"
type input "55"
type input "107250"
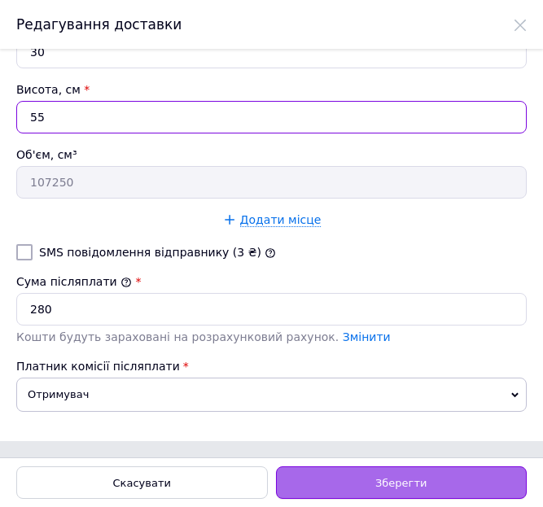
type input "55"
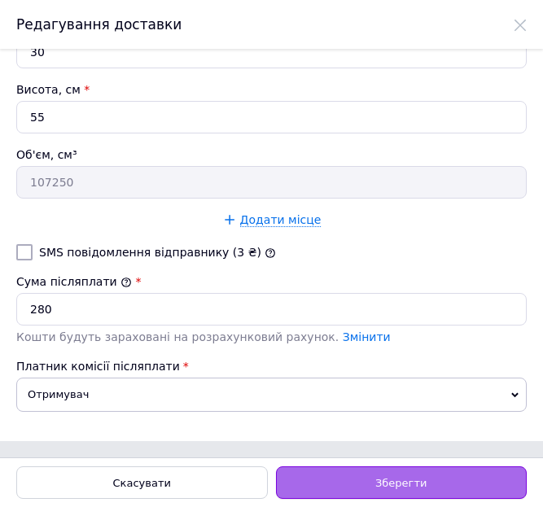
drag, startPoint x: 341, startPoint y: 473, endPoint x: 11, endPoint y: 332, distance: 359.2
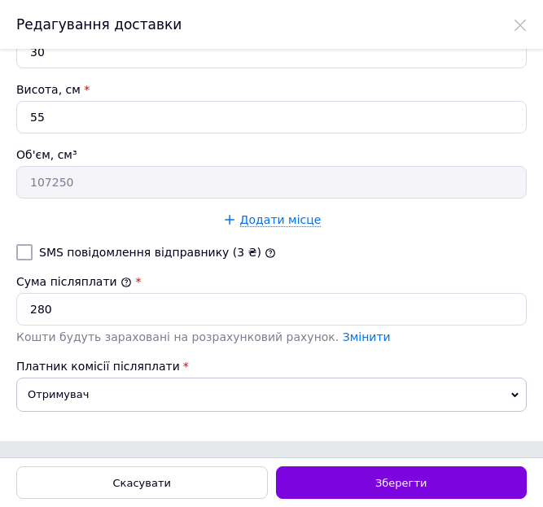
click at [334, 470] on div "Зберегти" at bounding box center [402, 482] width 252 height 33
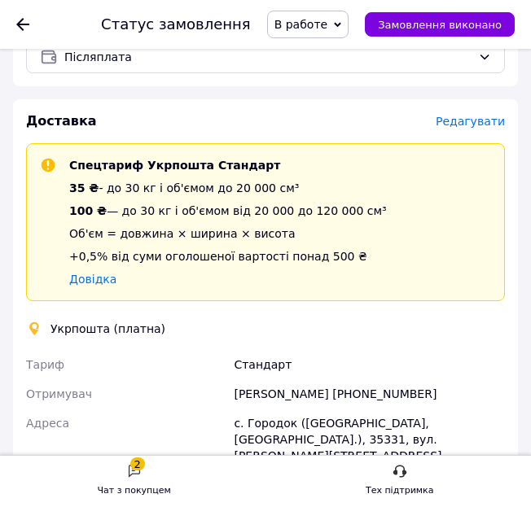
scroll to position [843, 0]
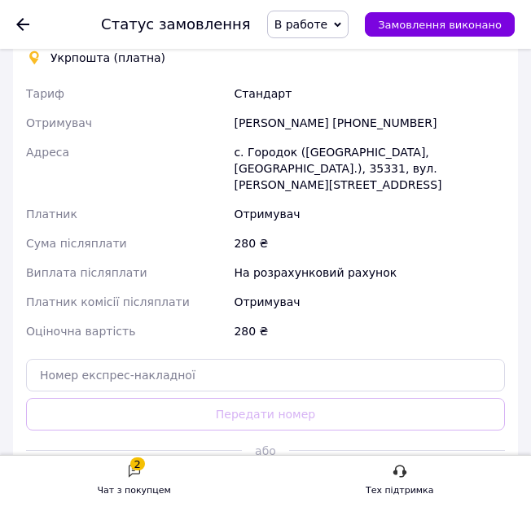
click at [292, 470] on button "Створити ярлик" at bounding box center [265, 486] width 479 height 33
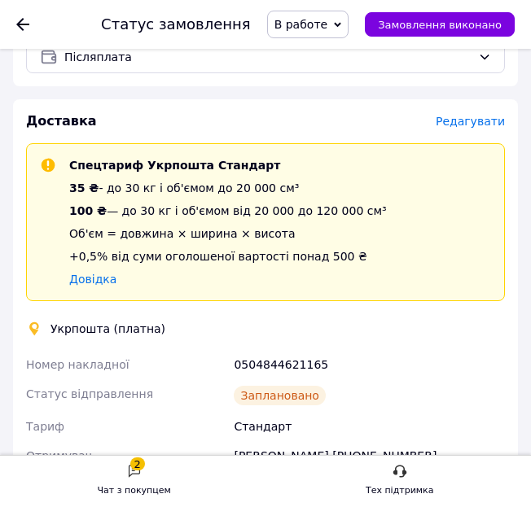
click at [309, 350] on div "0504844621165" at bounding box center [369, 364] width 278 height 29
copy div "0504844621165"
click at [316, 321] on div "Укрпошта (платна)" at bounding box center [265, 329] width 487 height 16
click at [20, 22] on use at bounding box center [22, 24] width 13 height 13
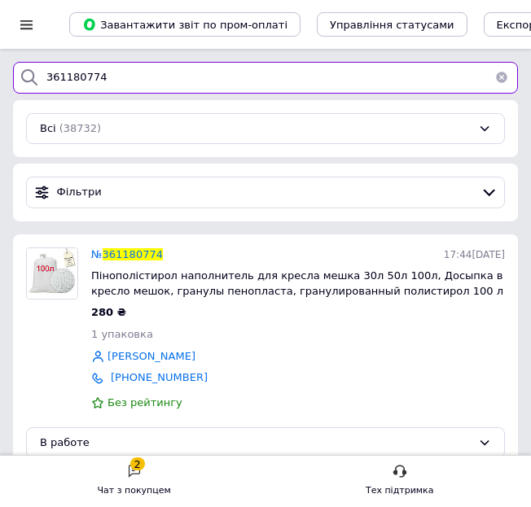
click at [83, 80] on input "361180774" at bounding box center [265, 78] width 505 height 32
paste input "304593"
type input "361304593"
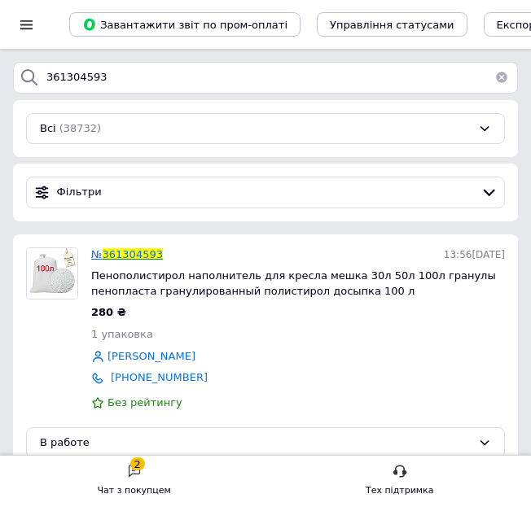
click at [138, 252] on span "361304593" at bounding box center [133, 254] width 60 height 12
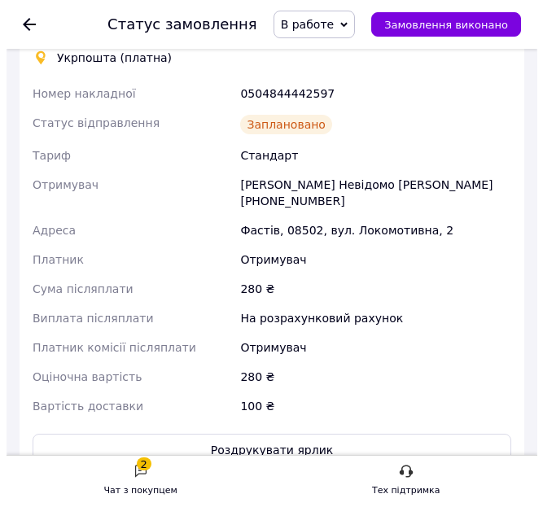
scroll to position [572, 0]
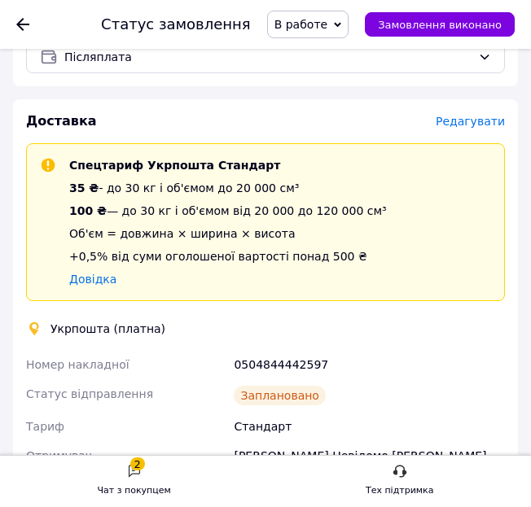
click at [471, 115] on span "Редагувати" at bounding box center [469, 121] width 69 height 13
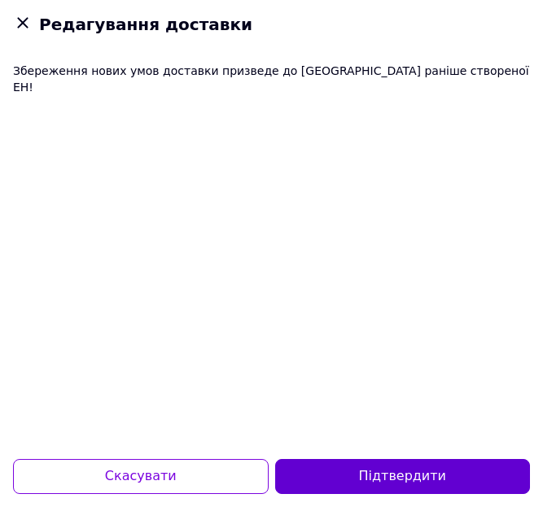
click at [379, 470] on button "Підтвердити" at bounding box center [403, 476] width 256 height 35
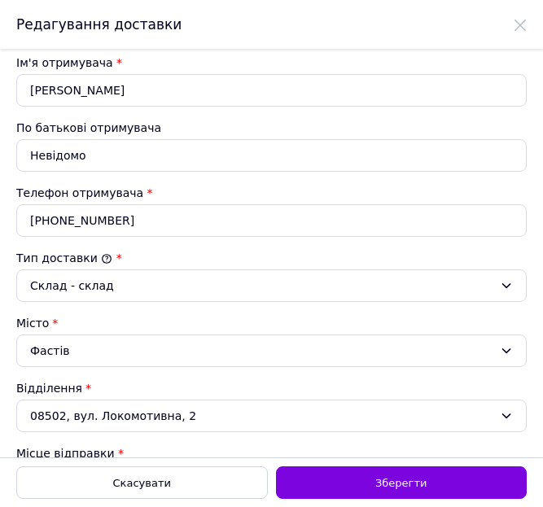
scroll to position [814, 0]
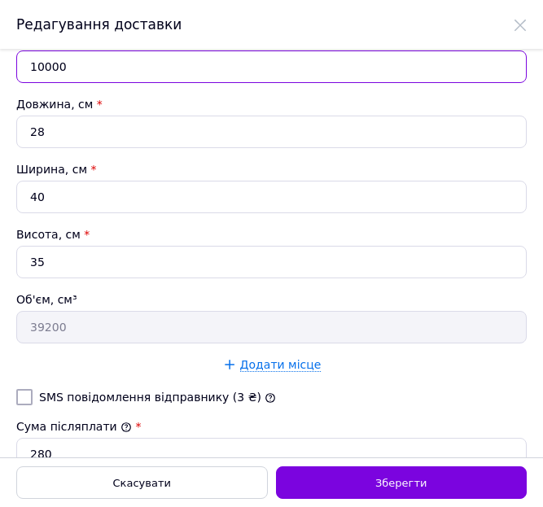
click at [86, 63] on input "10000" at bounding box center [271, 66] width 510 height 33
type input "800"
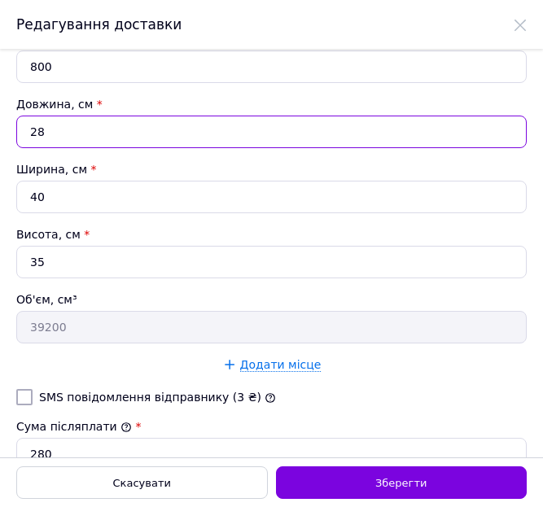
type input "6"
type input "8400"
type input "65"
type input "91000"
type input "65"
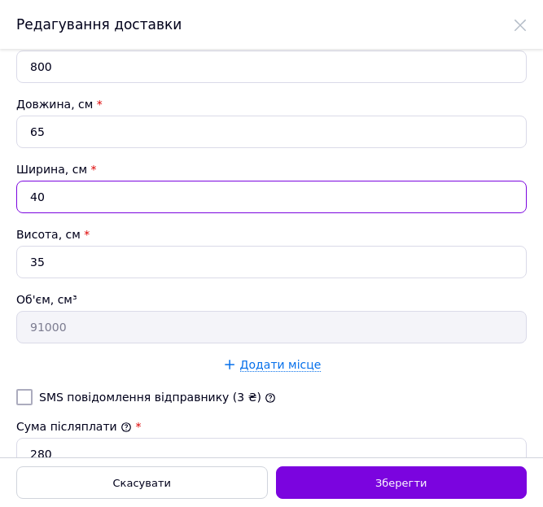
type input "3"
type input "6825"
type input "30"
type input "68250"
type input "30"
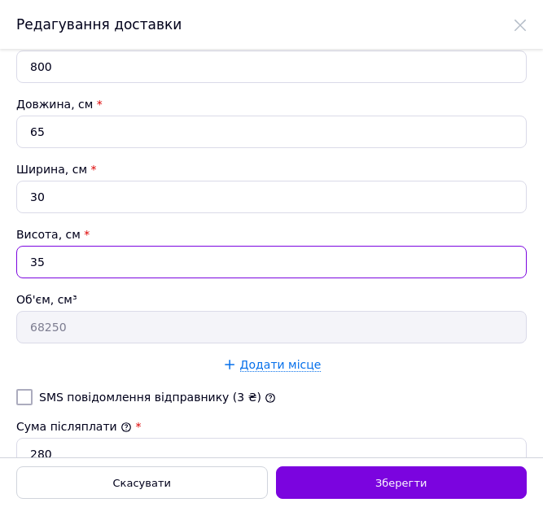
type input "5"
type input "9750"
type input "55"
type input "107250"
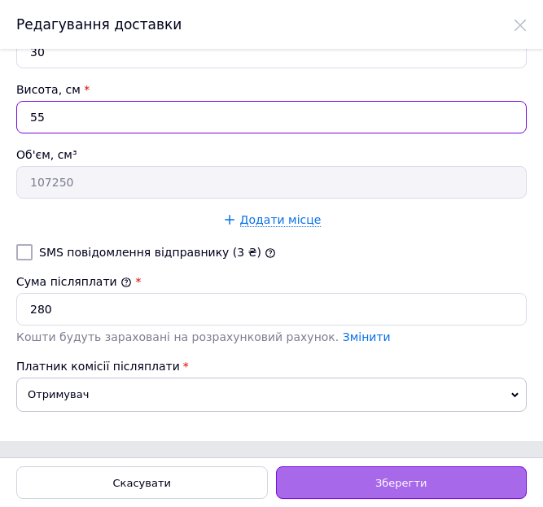
type input "55"
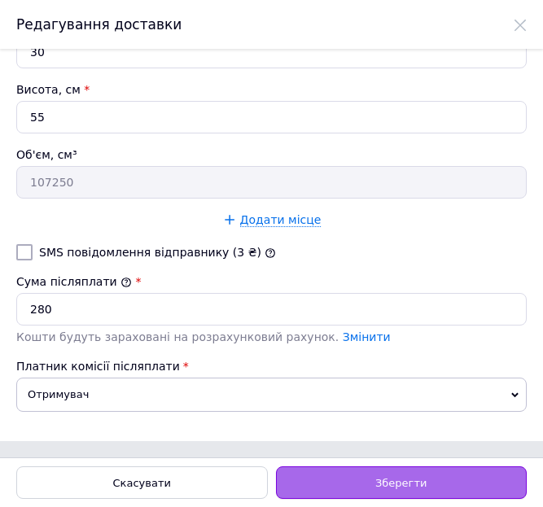
click at [403, 479] on span "Зберегти" at bounding box center [400, 483] width 51 height 12
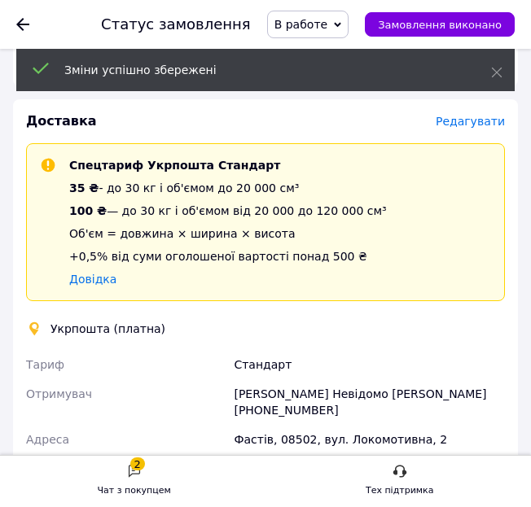
scroll to position [843, 0]
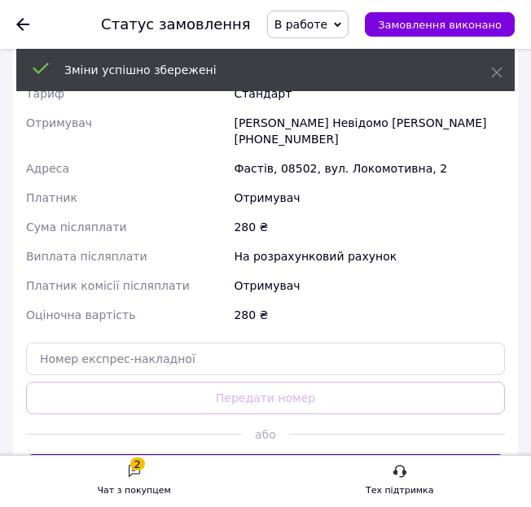
click at [322, 454] on button "Створити ярлик" at bounding box center [265, 470] width 479 height 33
click at [320, 454] on button "Створити ярлик" at bounding box center [265, 470] width 479 height 33
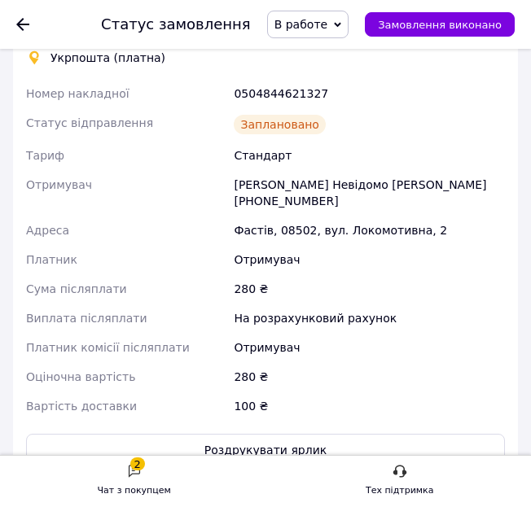
click at [265, 79] on div "0504844621327" at bounding box center [369, 93] width 278 height 29
copy div "0504844621327"
click at [444, 216] on div "Фастів, 08502, вул. Локомотивна, 2" at bounding box center [369, 230] width 278 height 29
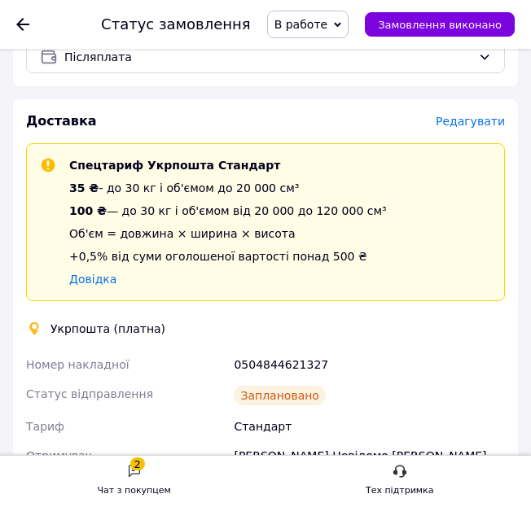
click at [18, 23] on use at bounding box center [22, 24] width 13 height 13
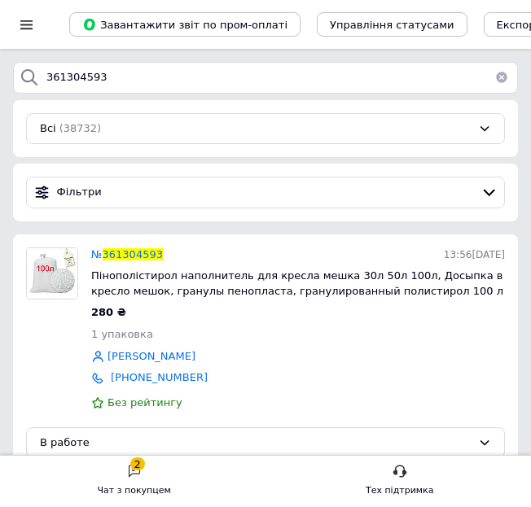
click at [506, 77] on button "button" at bounding box center [501, 78] width 33 height 32
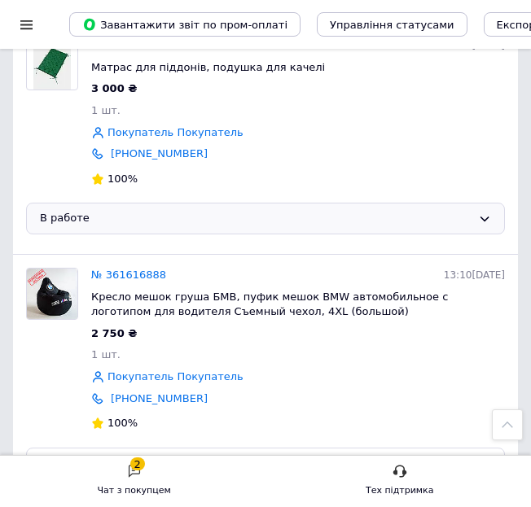
scroll to position [271, 0]
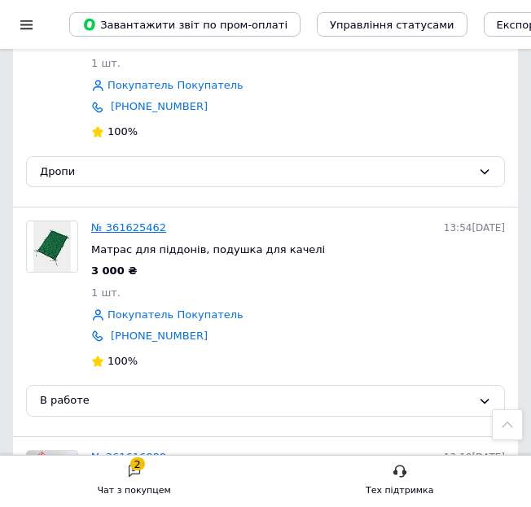
click at [125, 227] on link "№ 361625462" at bounding box center [128, 227] width 75 height 12
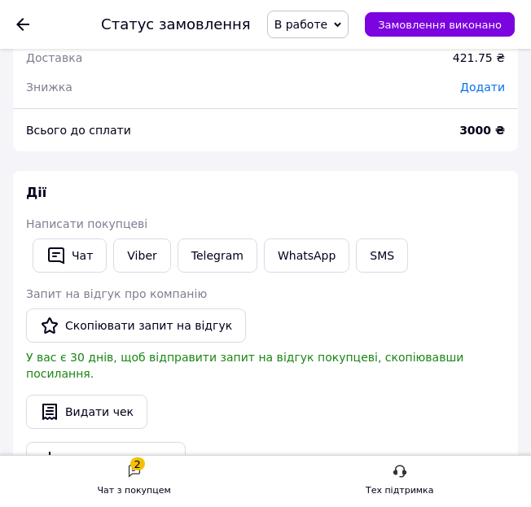
scroll to position [1628, 0]
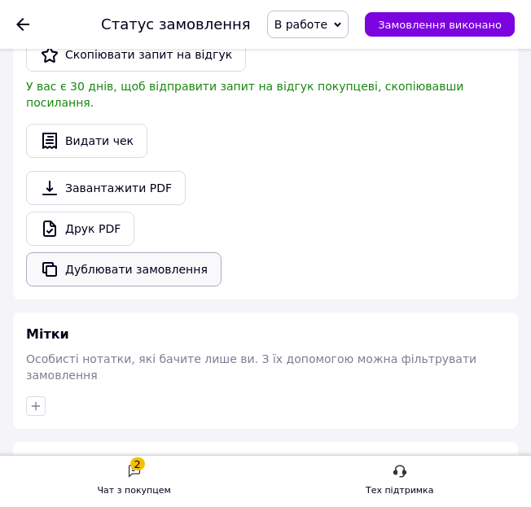
click at [127, 252] on button "Дублювати замовлення" at bounding box center [123, 269] width 195 height 34
click at [37, 24] on div at bounding box center [32, 24] width 33 height 49
click at [21, 24] on use at bounding box center [22, 24] width 13 height 13
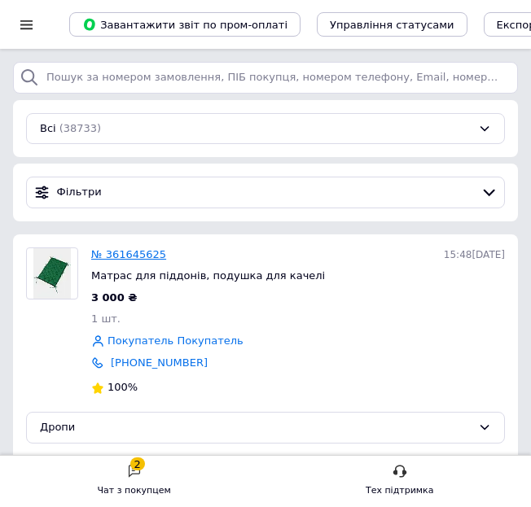
click at [151, 255] on link "№ 361645625" at bounding box center [128, 254] width 75 height 12
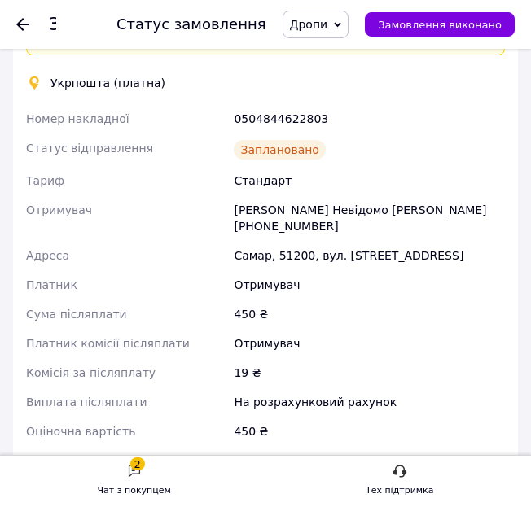
scroll to position [814, 0]
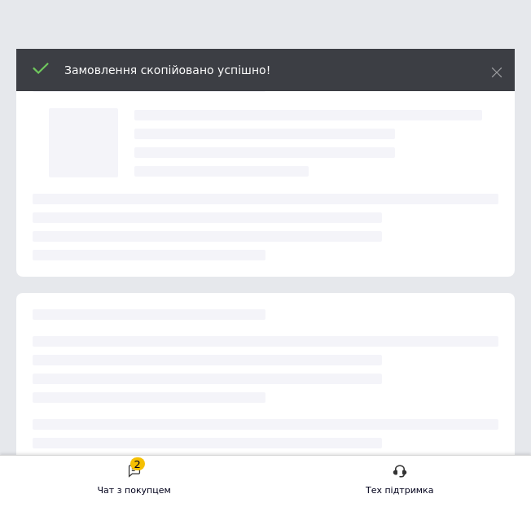
scroll to position [271, 0]
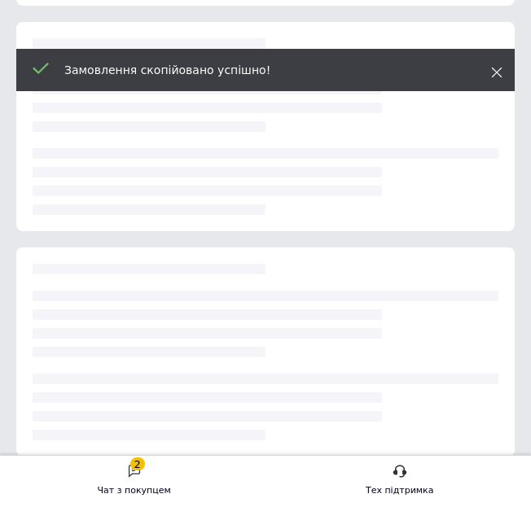
click at [499, 69] on icon at bounding box center [496, 72] width 11 height 11
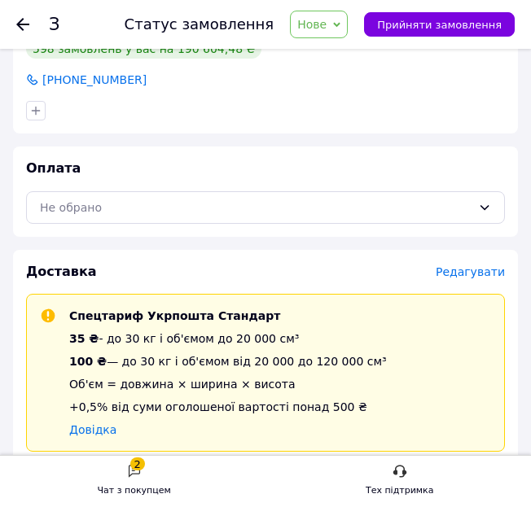
scroll to position [572, 0]
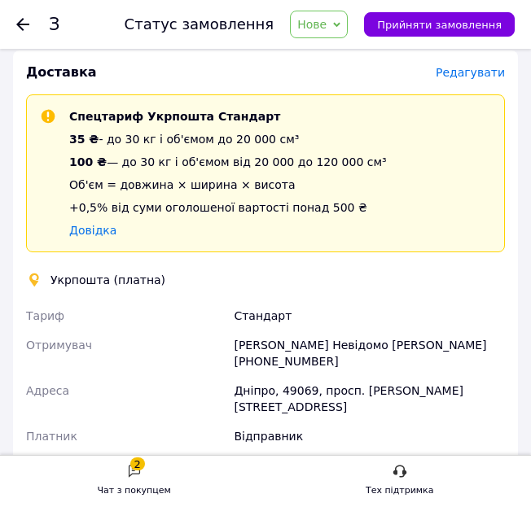
click at [348, 33] on span "Нове" at bounding box center [319, 25] width 58 height 28
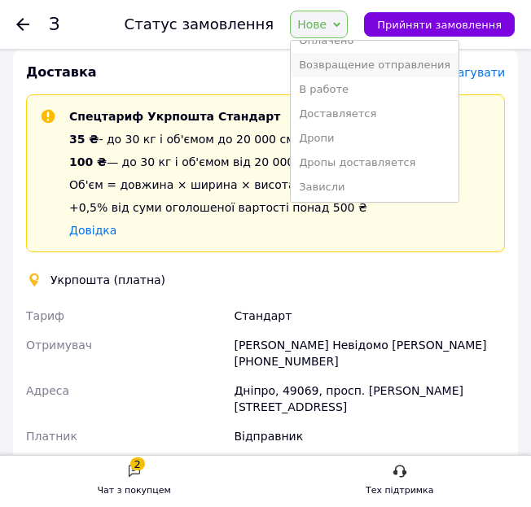
scroll to position [189, 0]
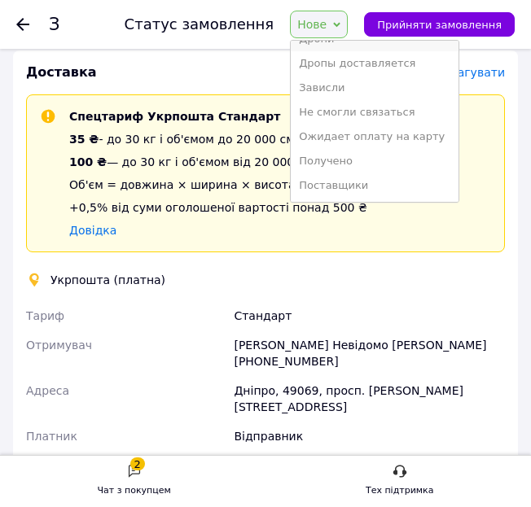
click at [344, 47] on li "Дропи" at bounding box center [375, 39] width 168 height 24
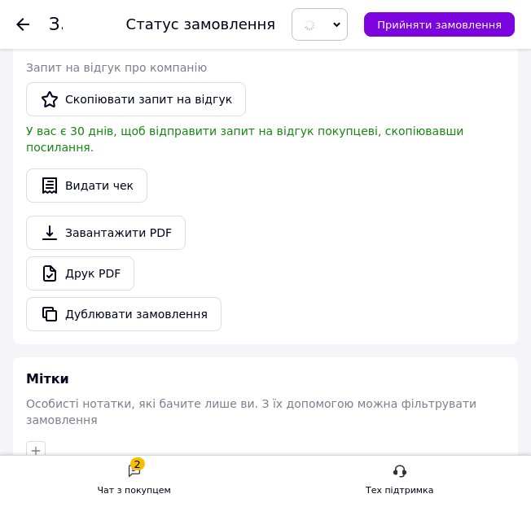
scroll to position [1657, 0]
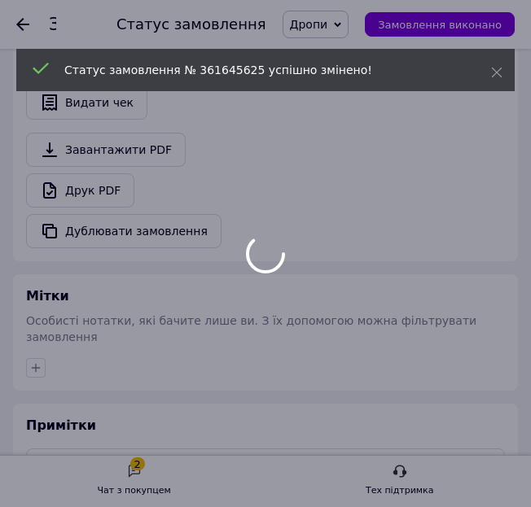
click at [32, 300] on div at bounding box center [265, 253] width 531 height 507
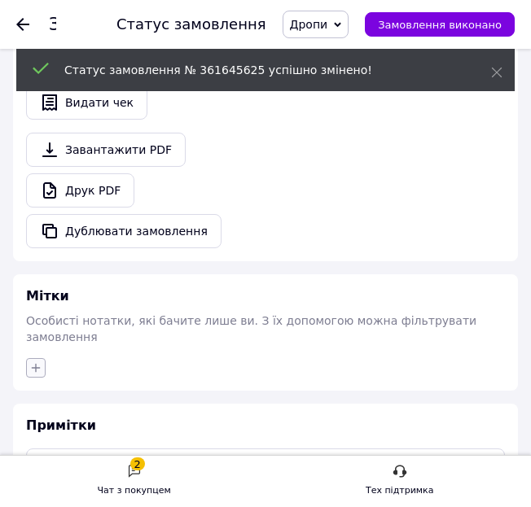
click at [37, 361] on icon "button" at bounding box center [35, 367] width 13 height 13
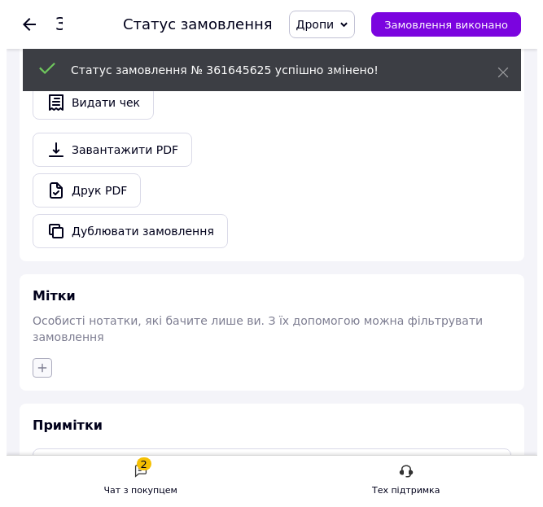
scroll to position [0, 0]
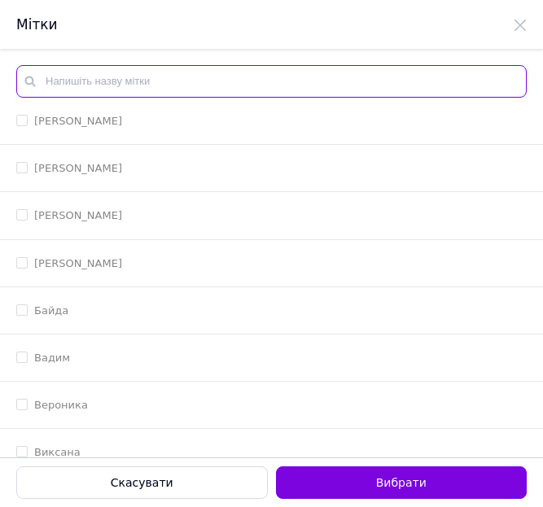
click at [391, 77] on input "text" at bounding box center [271, 81] width 510 height 33
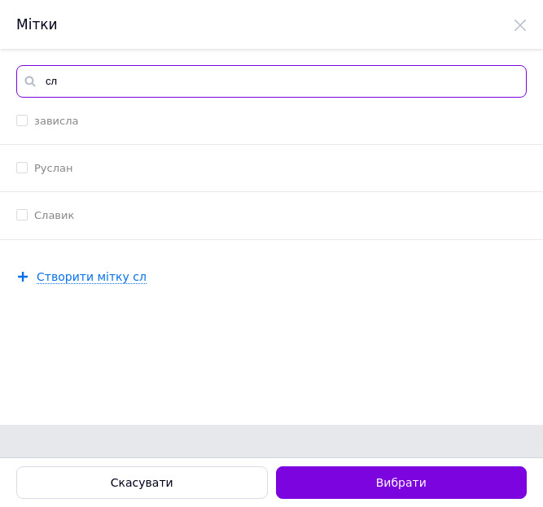
type input "сл"
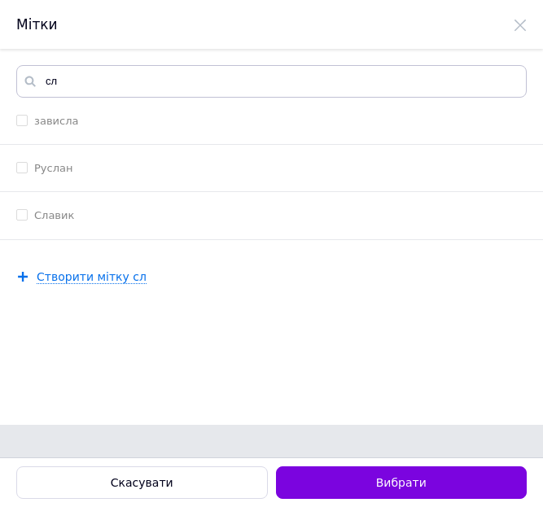
drag, startPoint x: 106, startPoint y: 234, endPoint x: 109, endPoint y: 225, distance: 8.8
click at [108, 230] on li "Славик" at bounding box center [271, 215] width 543 height 47
checkbox input "true"
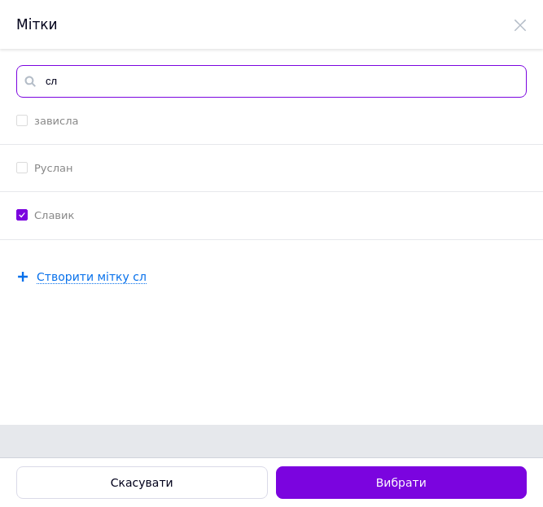
click at [142, 89] on input "сл" at bounding box center [271, 81] width 510 height 33
type input "с"
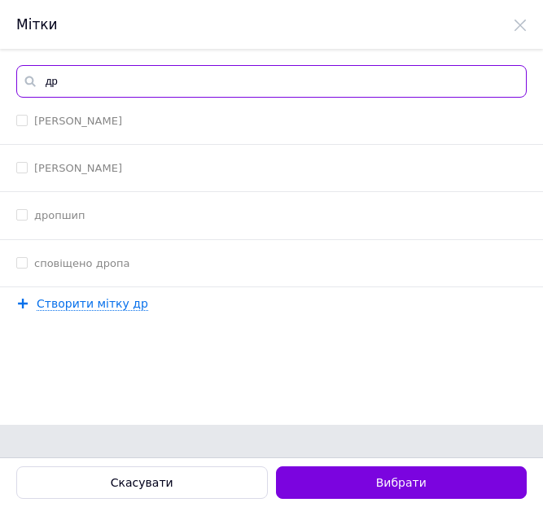
type input "др"
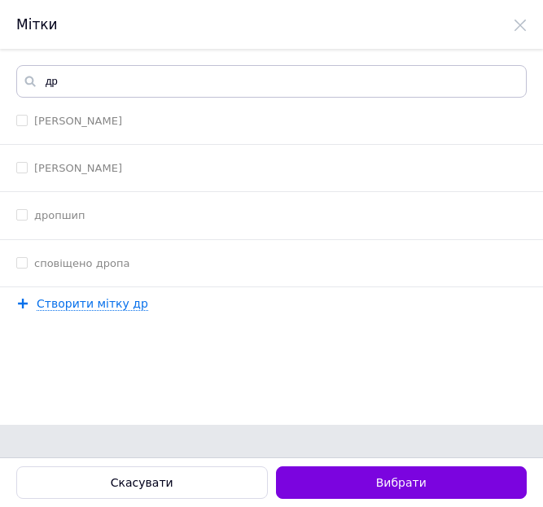
click at [89, 215] on div "дропшип" at bounding box center [271, 215] width 510 height 15
checkbox input "true"
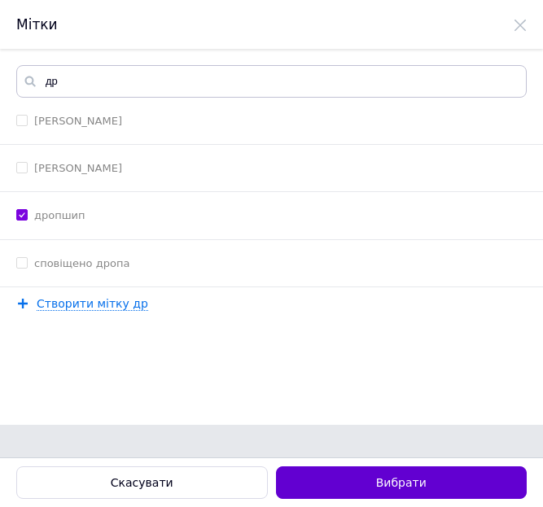
click at [390, 478] on button "Вибрати" at bounding box center [402, 482] width 252 height 33
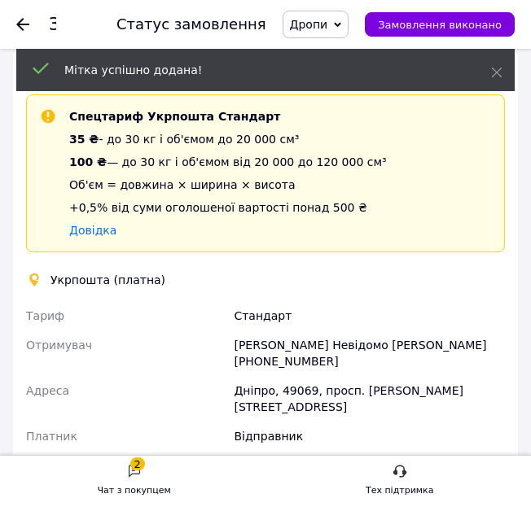
scroll to position [300, 0]
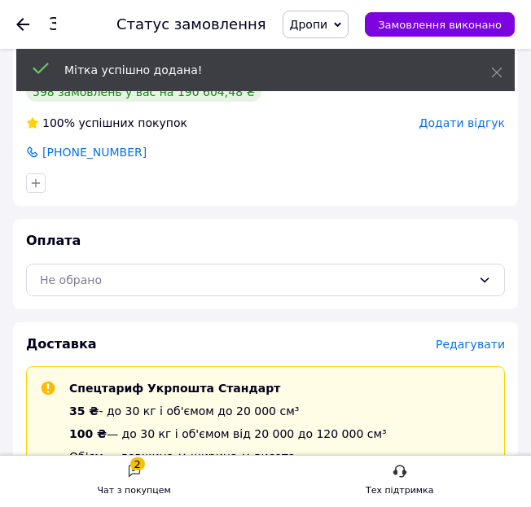
click at [469, 343] on span "Редагувати" at bounding box center [469, 344] width 69 height 13
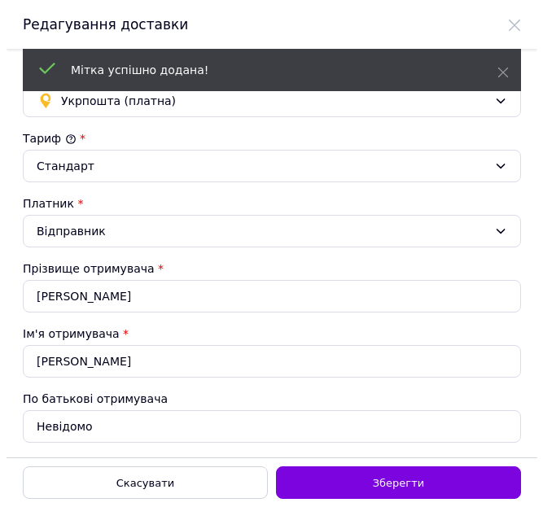
scroll to position [0, 0]
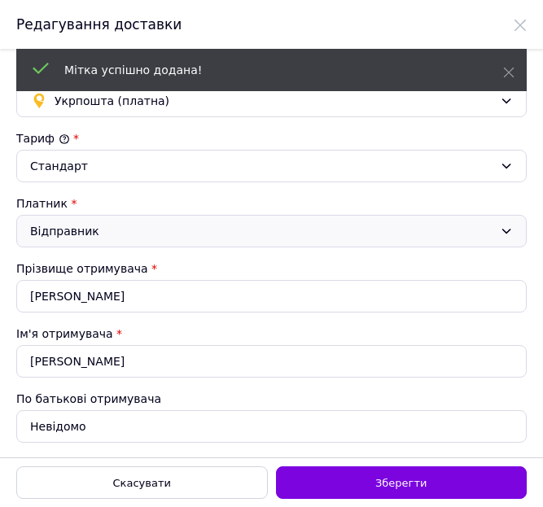
click at [152, 232] on div "Відправник" at bounding box center [261, 231] width 463 height 18
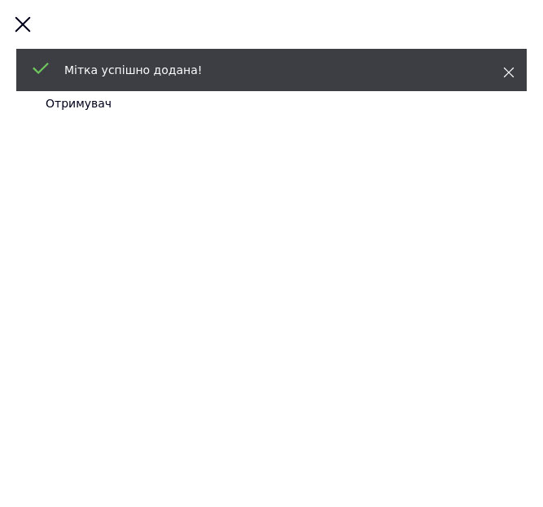
click at [506, 71] on icon at bounding box center [508, 72] width 11 height 11
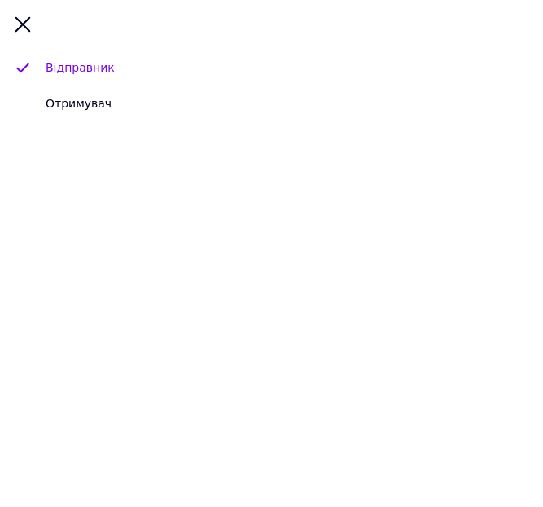
click at [88, 109] on div "Отримувач" at bounding box center [79, 103] width 66 height 16
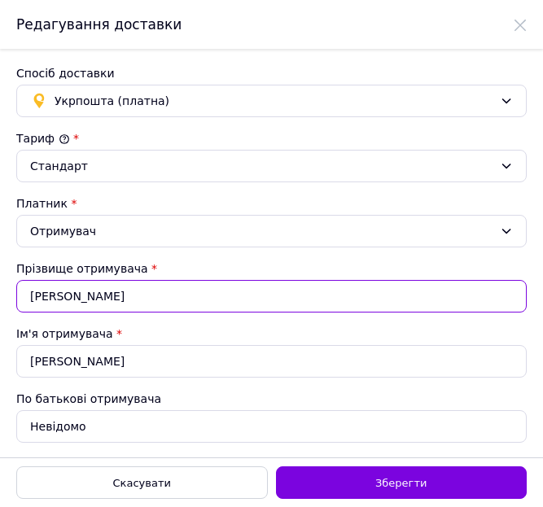
click at [81, 291] on input "[PERSON_NAME]" at bounding box center [271, 296] width 510 height 33
paste input "ерняк"
type input "[PERSON_NAME]"
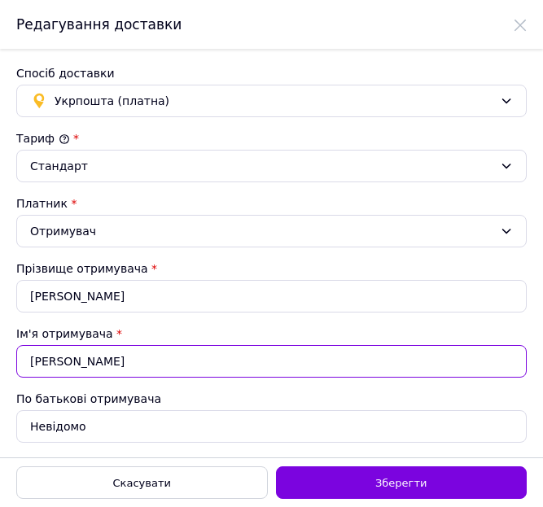
click at [98, 357] on input "[PERSON_NAME]" at bounding box center [271, 361] width 510 height 33
click at [98, 358] on input "[PERSON_NAME]" at bounding box center [271, 361] width 510 height 33
paste input "енис"
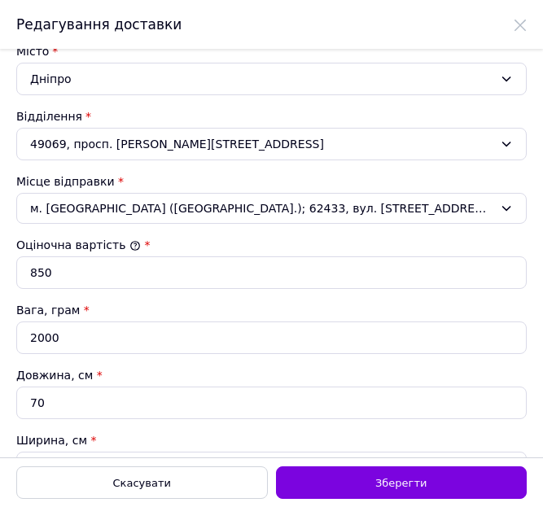
scroll to position [271, 0]
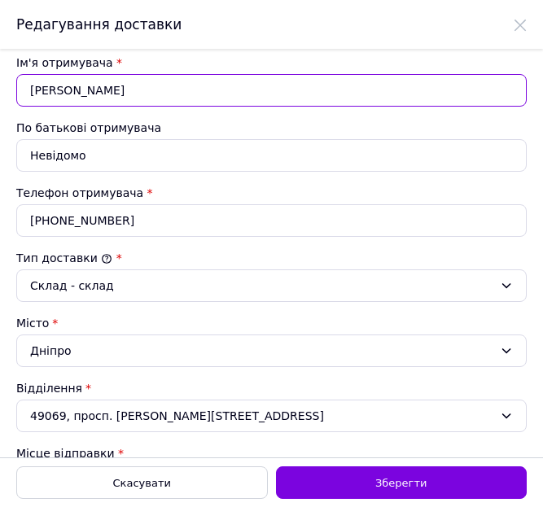
type input "[PERSON_NAME]"
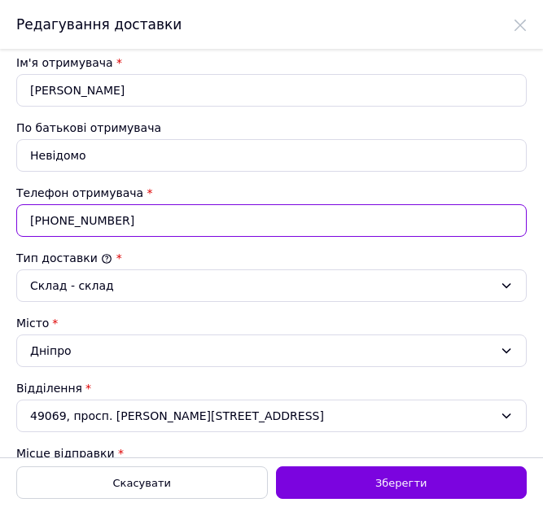
drag, startPoint x: 130, startPoint y: 236, endPoint x: 142, endPoint y: 233, distance: 11.9
click at [130, 236] on input "[PHONE_NUMBER]" at bounding box center [271, 220] width 510 height 33
click at [74, 225] on input "[PHONE_NUMBER]" at bounding box center [271, 220] width 510 height 33
paste input "4121498"
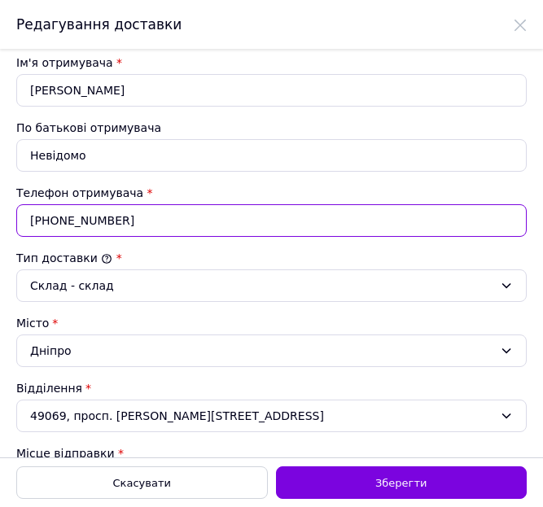
type input "[PHONE_NUMBER]"
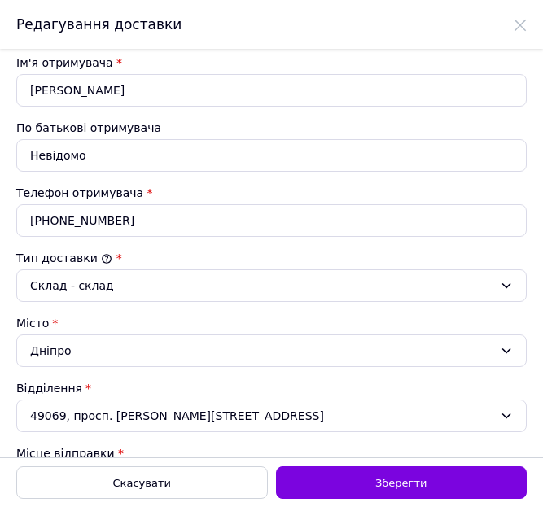
scroll to position [543, 0]
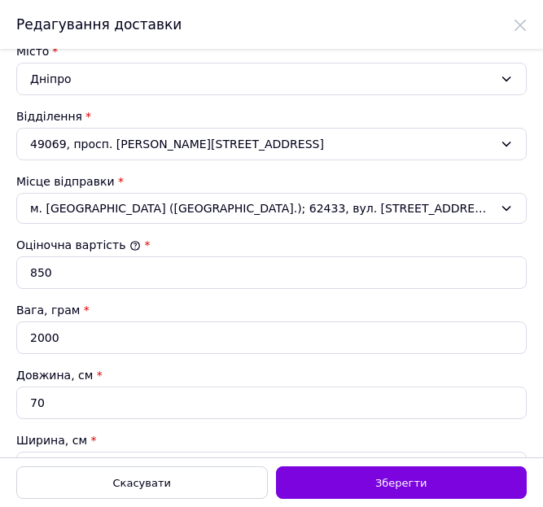
click at [136, 90] on div "Дніпро" at bounding box center [271, 79] width 510 height 33
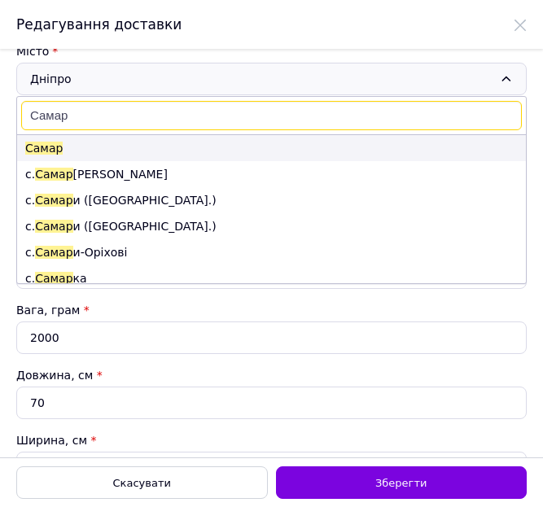
type input "Самар"
click at [72, 154] on li "Самар" at bounding box center [271, 148] width 509 height 26
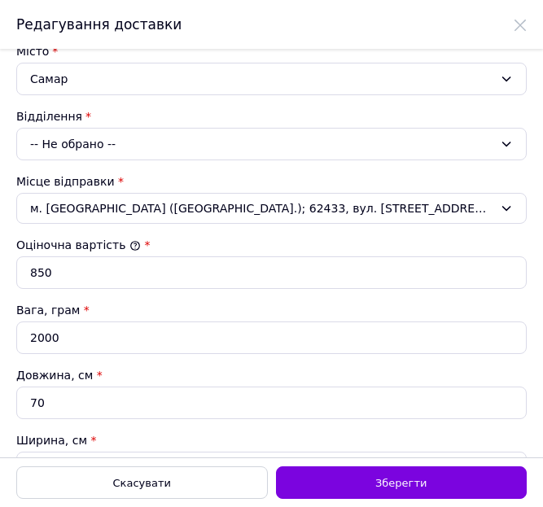
click at [101, 154] on div "-- Не обрано --" at bounding box center [271, 144] width 510 height 33
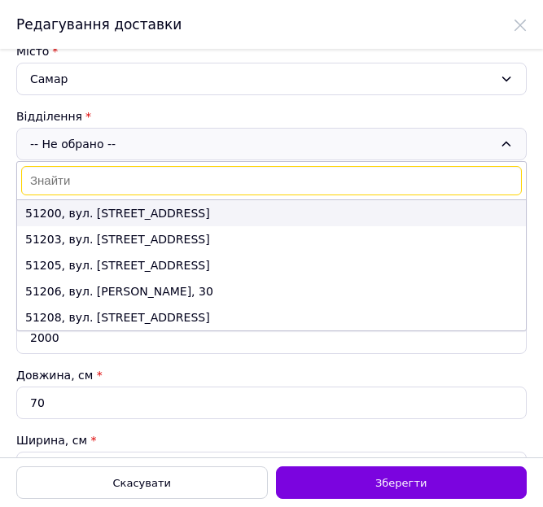
click at [117, 208] on li "51200, вул. [STREET_ADDRESS]" at bounding box center [271, 213] width 509 height 26
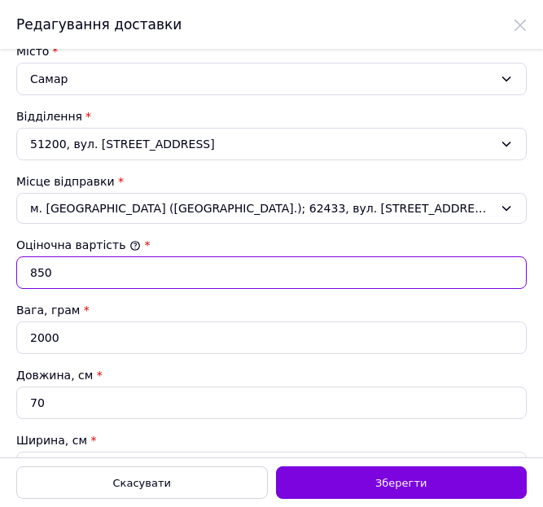
click at [64, 268] on input "850" at bounding box center [271, 272] width 510 height 33
paste input "450"
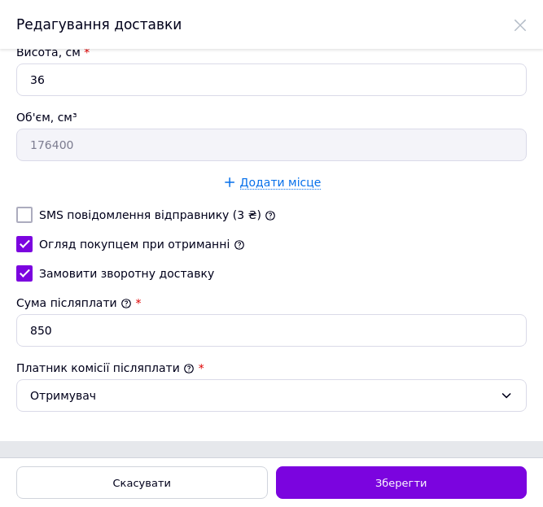
type input "450"
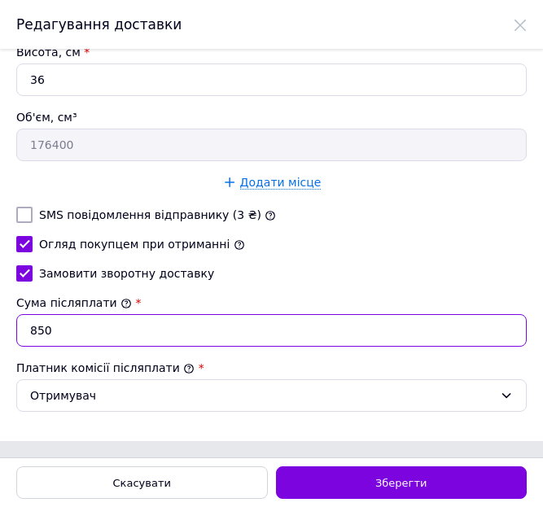
click at [74, 337] on input "850" at bounding box center [271, 330] width 510 height 33
paste input "450"
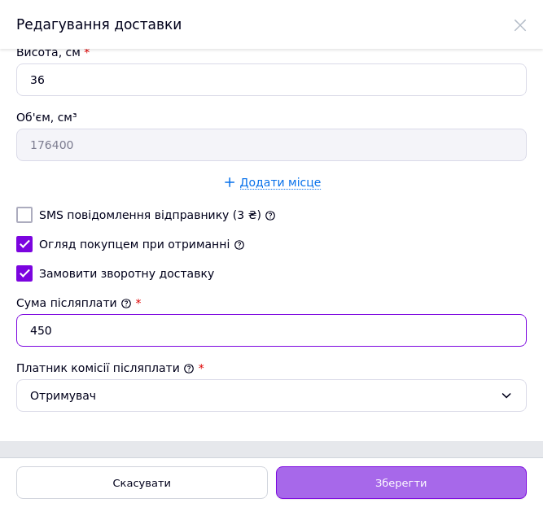
type input "450"
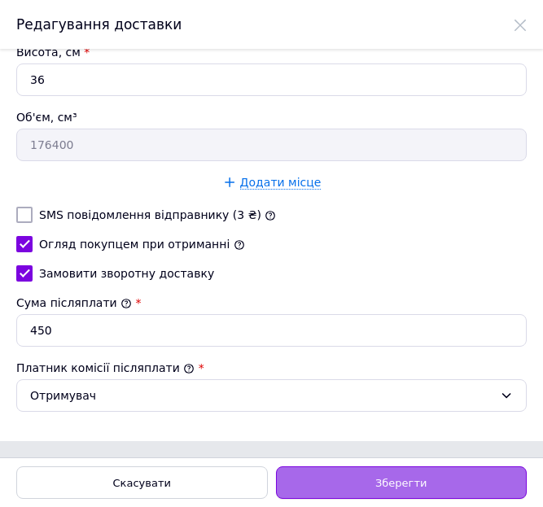
click at [366, 480] on div "Зберегти" at bounding box center [402, 482] width 252 height 33
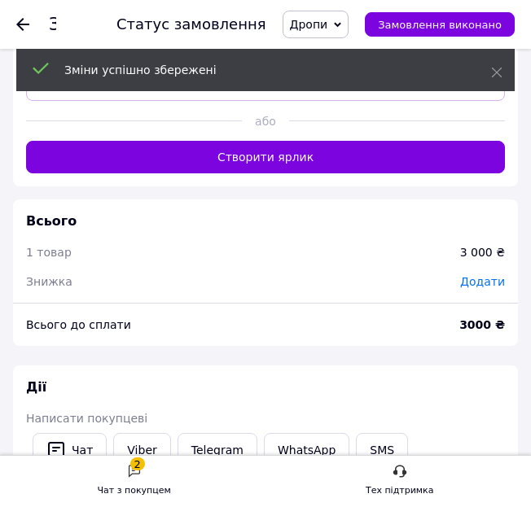
scroll to position [1114, 0]
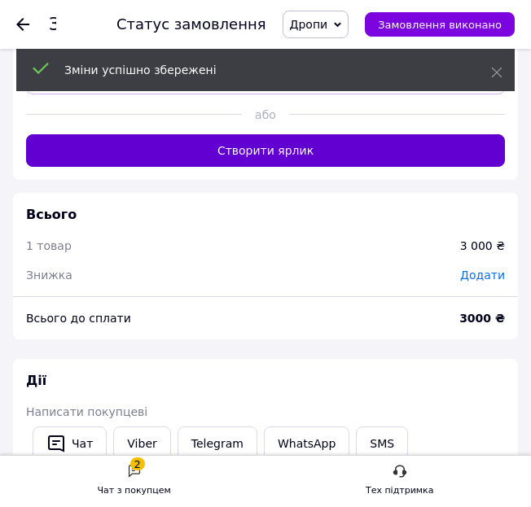
click at [322, 139] on button "Створити ярлик" at bounding box center [265, 150] width 479 height 33
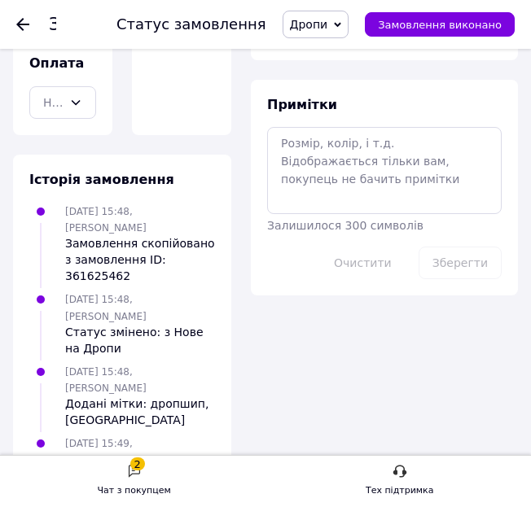
scroll to position [617, 0]
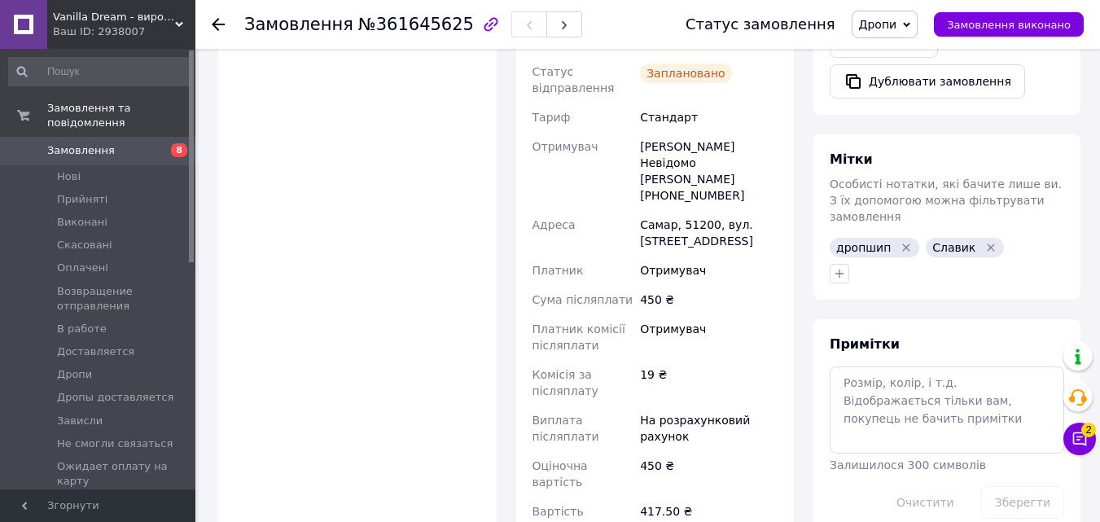
click at [414, 27] on span "№361645625" at bounding box center [416, 25] width 116 height 20
click at [413, 27] on span "№361645625" at bounding box center [416, 25] width 116 height 20
copy span "361645625"
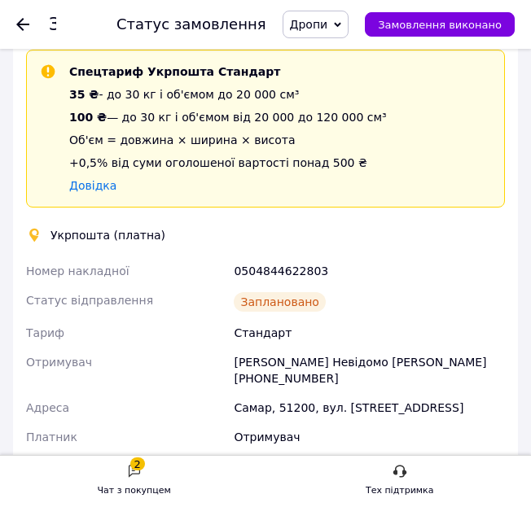
click at [409, 307] on div "Заплановано" at bounding box center [369, 302] width 278 height 33
